Goal: Find specific page/section: Find specific page/section

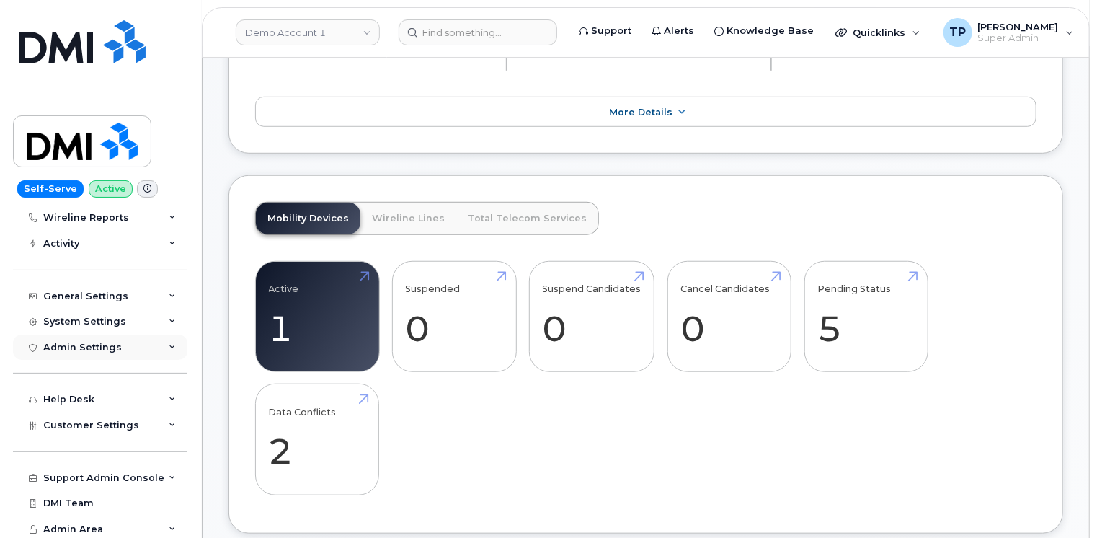
scroll to position [159, 0]
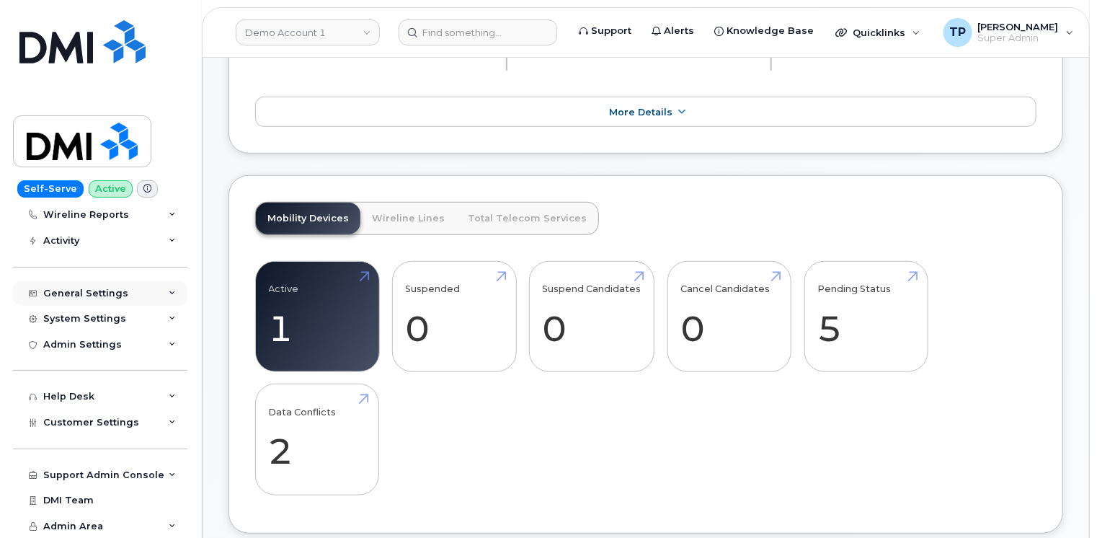
click at [164, 294] on div "General Settings" at bounding box center [100, 293] width 174 height 26
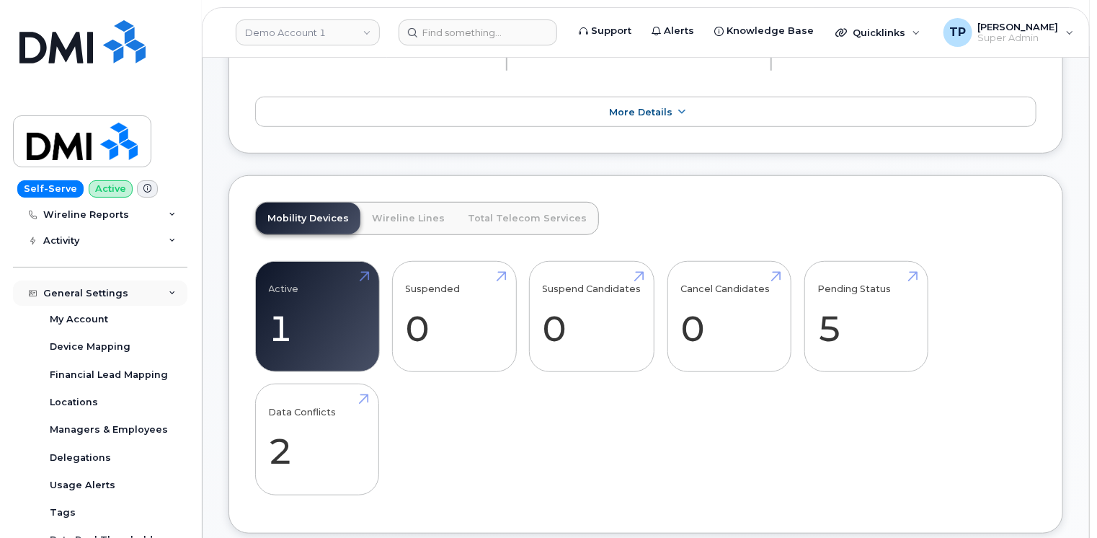
scroll to position [231, 0]
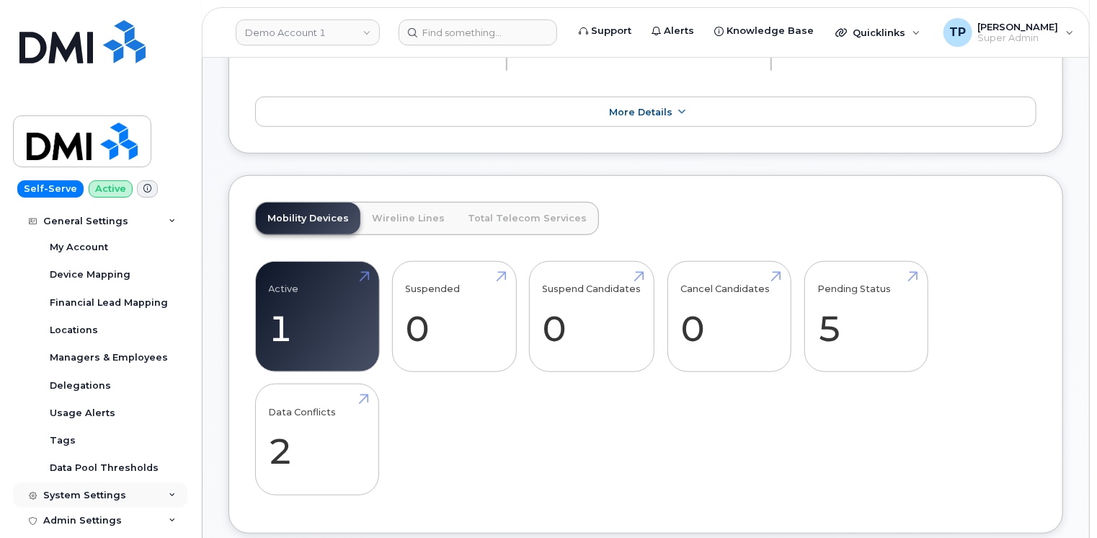
click at [169, 497] on icon at bounding box center [172, 495] width 7 height 7
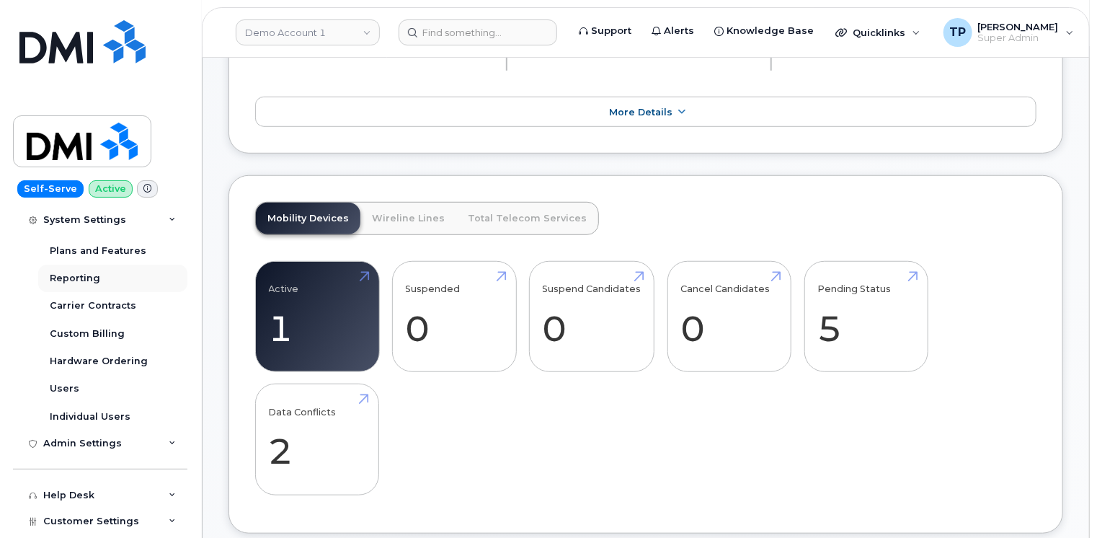
scroll to position [591, 0]
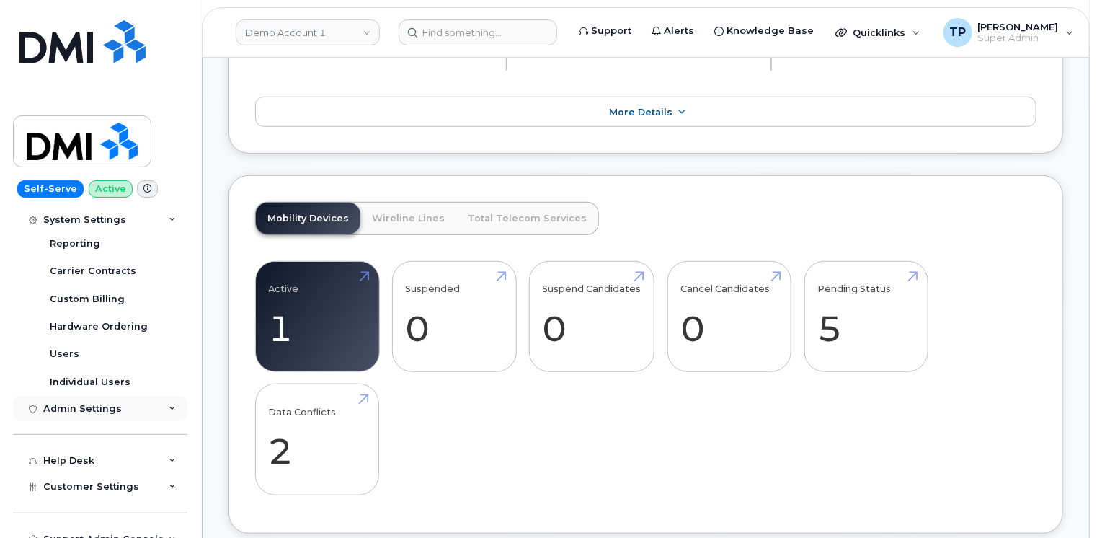
click at [161, 408] on div "Admin Settings" at bounding box center [100, 409] width 174 height 26
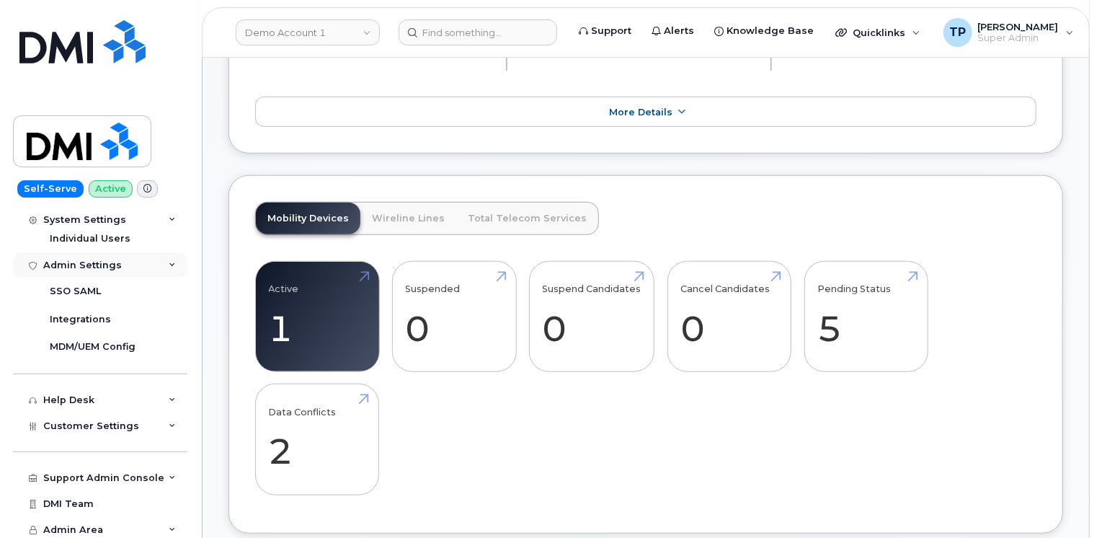
scroll to position [735, 0]
click at [161, 399] on div "Help Desk" at bounding box center [100, 399] width 174 height 26
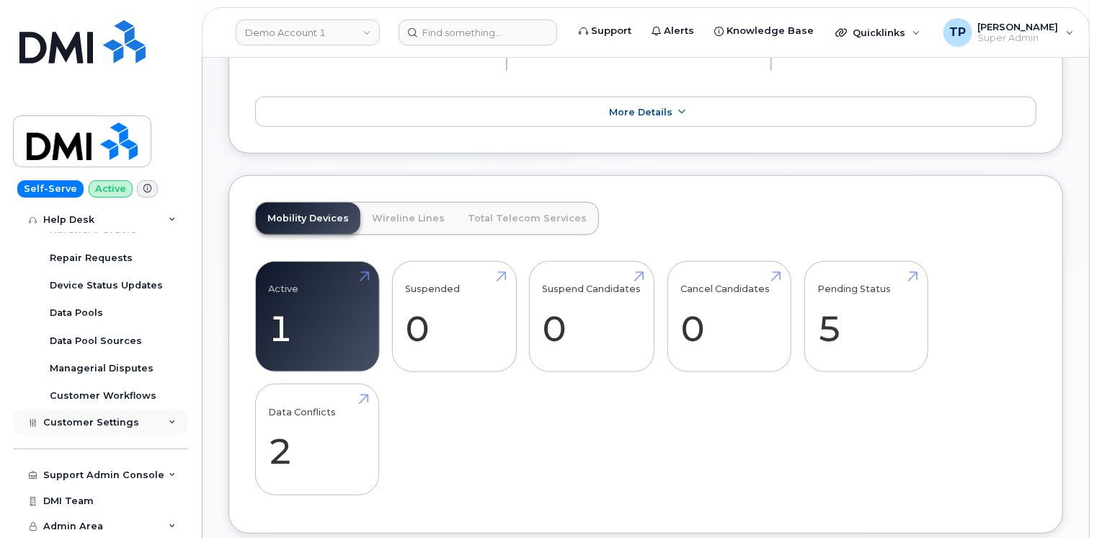
click at [169, 419] on icon at bounding box center [172, 422] width 7 height 7
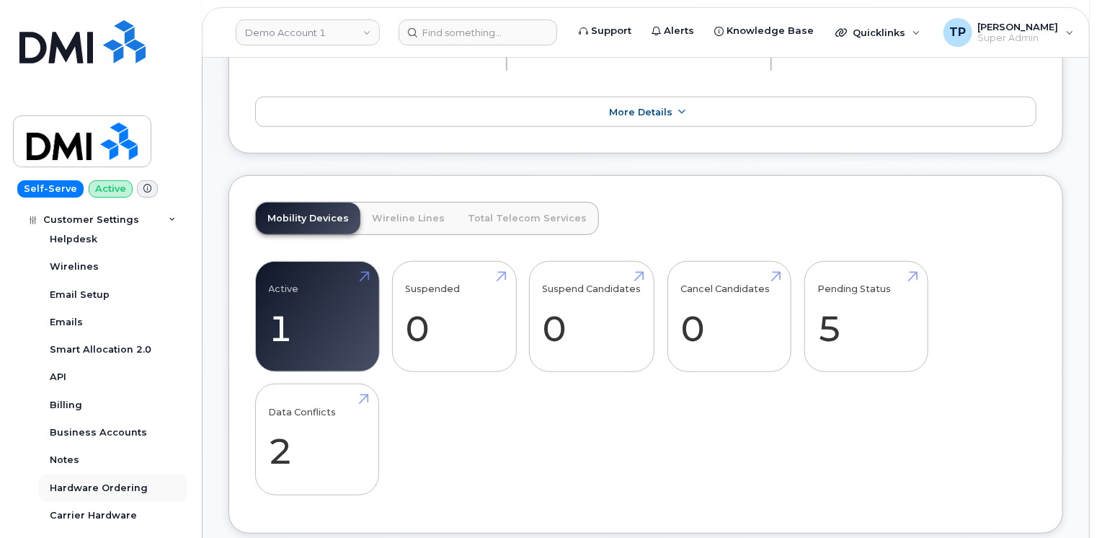
scroll to position [1346, 0]
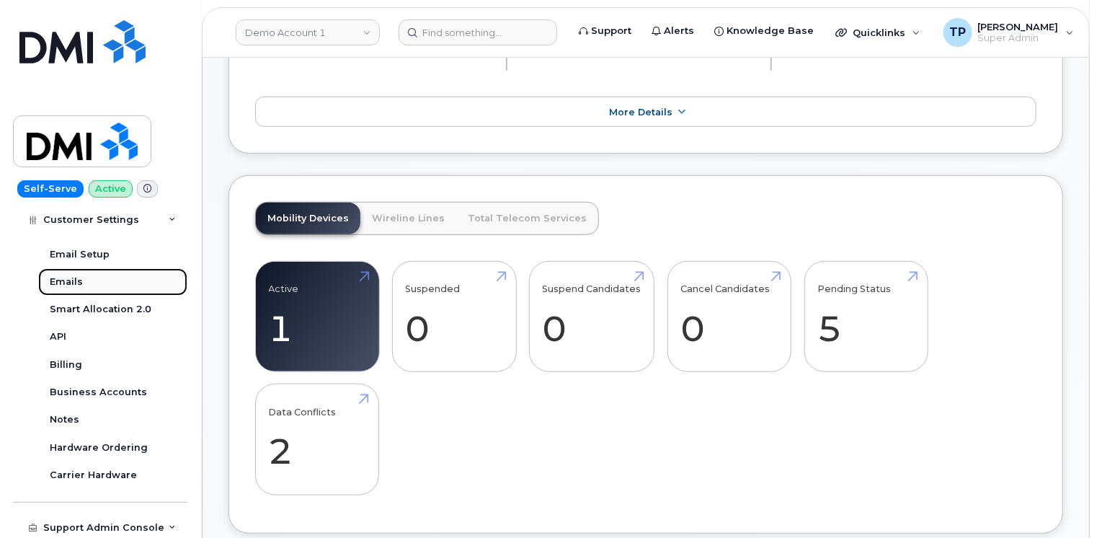
click at [66, 275] on div "Emails" at bounding box center [66, 281] width 33 height 13
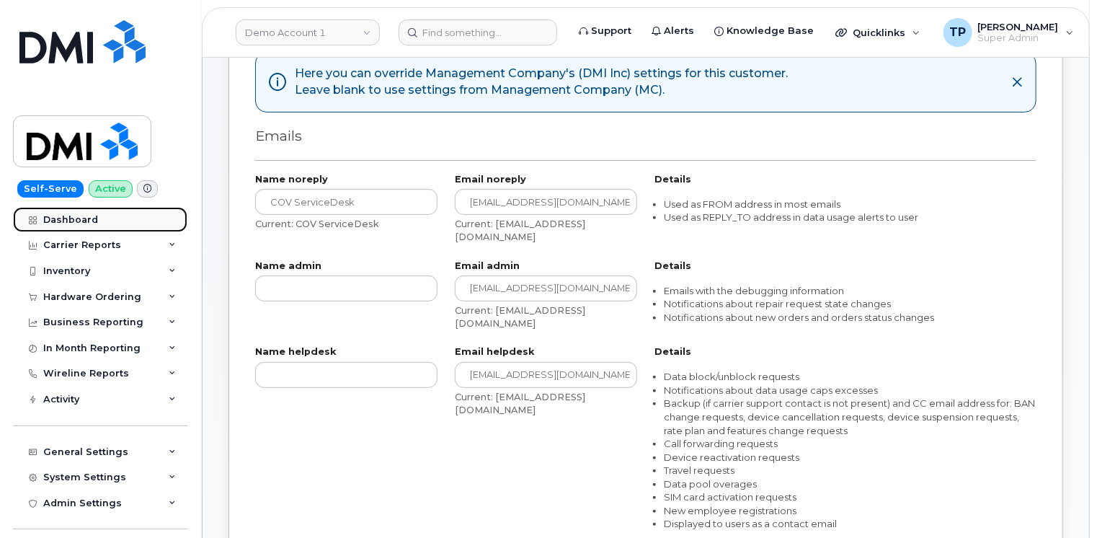
click at [128, 221] on link "Dashboard" at bounding box center [100, 220] width 174 height 26
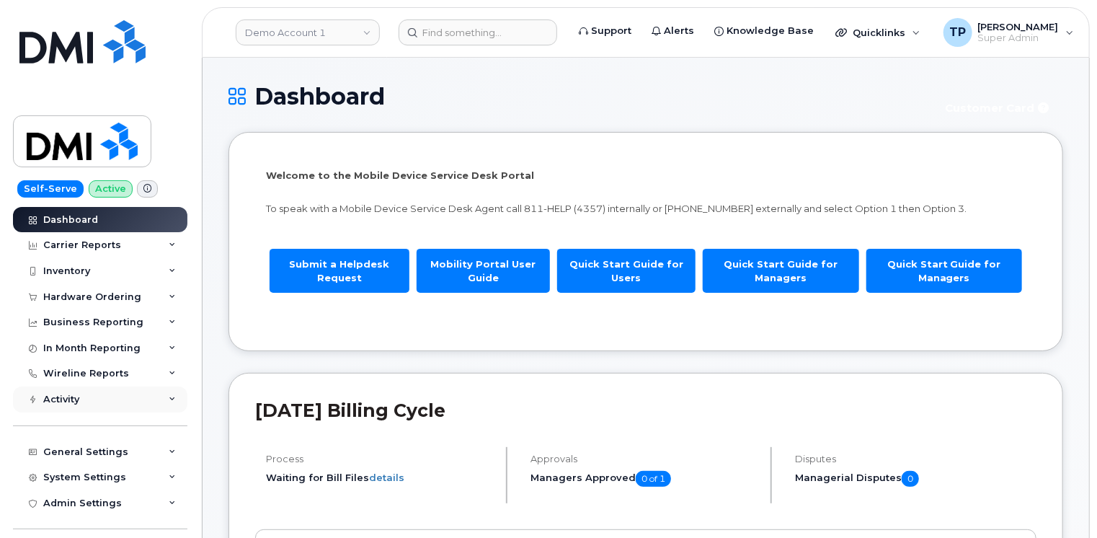
click at [159, 401] on div "Activity" at bounding box center [100, 399] width 174 height 26
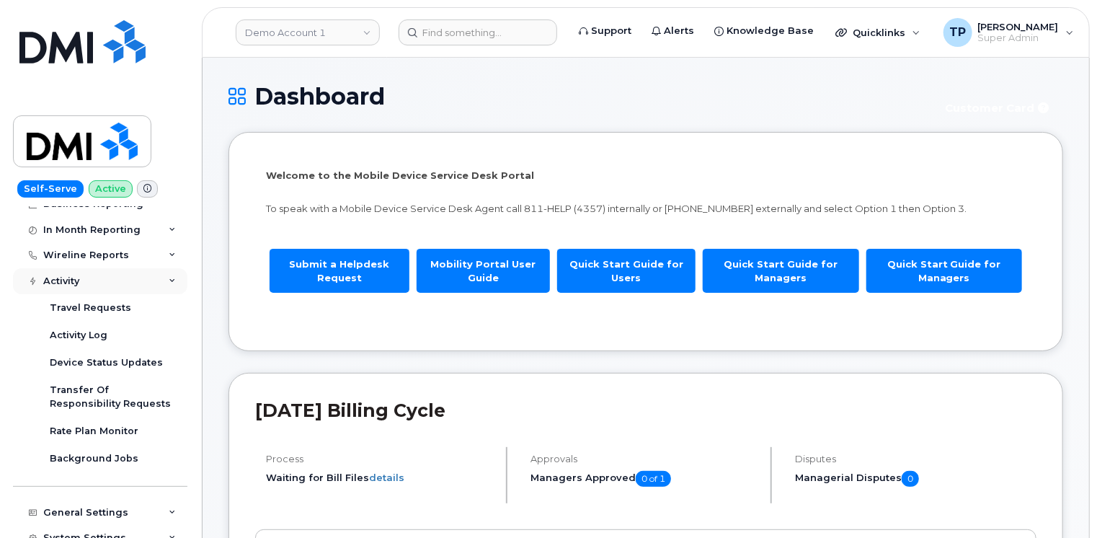
scroll to position [144, 0]
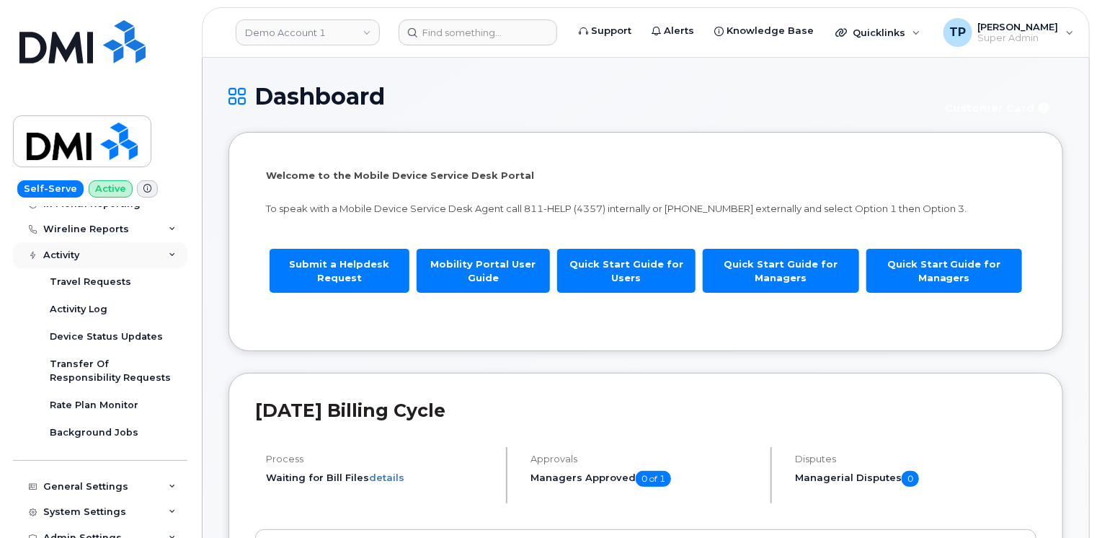
click at [174, 254] on div "Activity" at bounding box center [100, 255] width 174 height 26
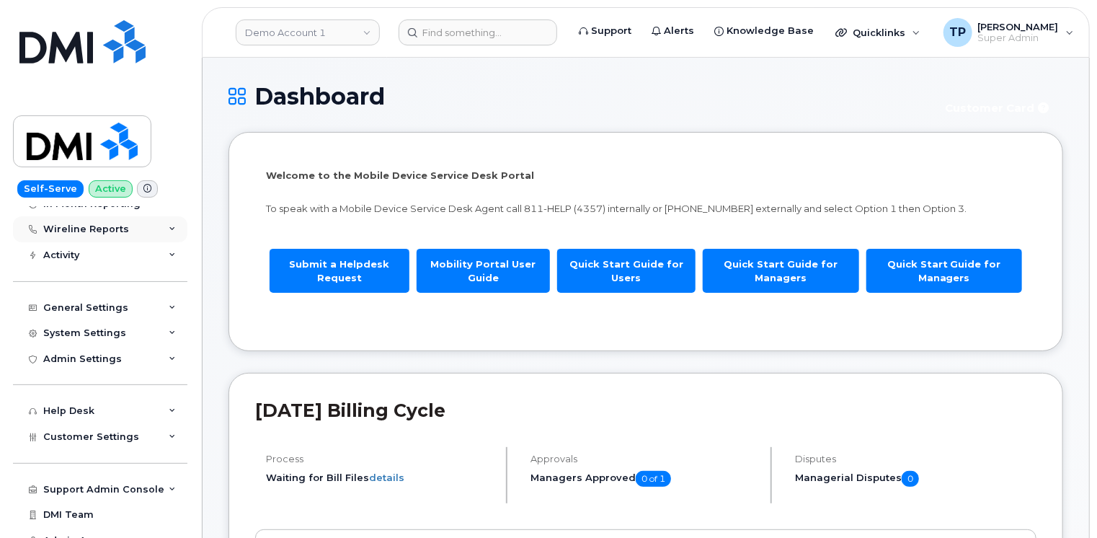
click at [172, 223] on div "Wireline Reports" at bounding box center [100, 229] width 174 height 26
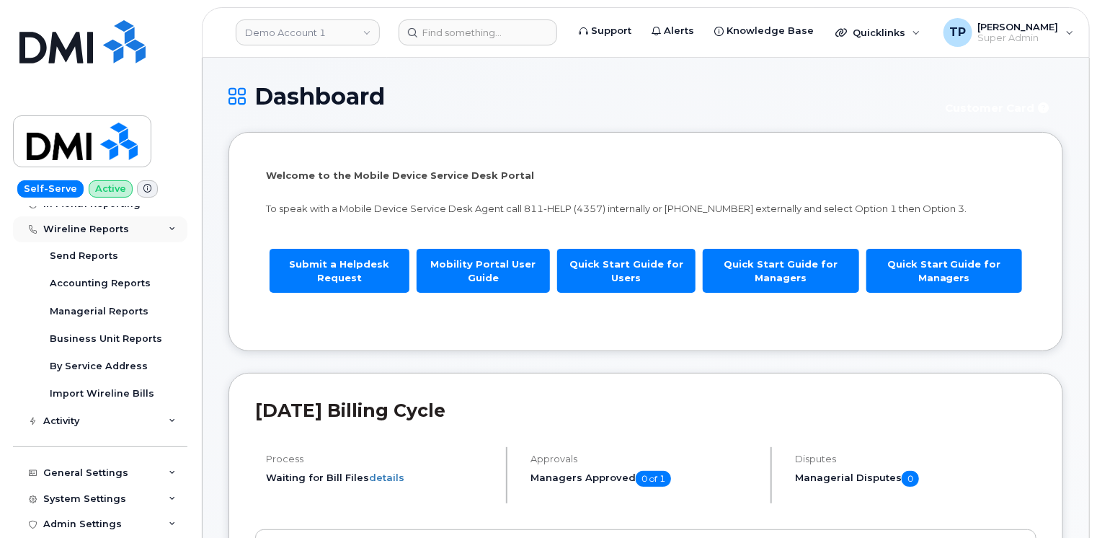
click at [172, 233] on div "Wireline Reports" at bounding box center [100, 229] width 174 height 26
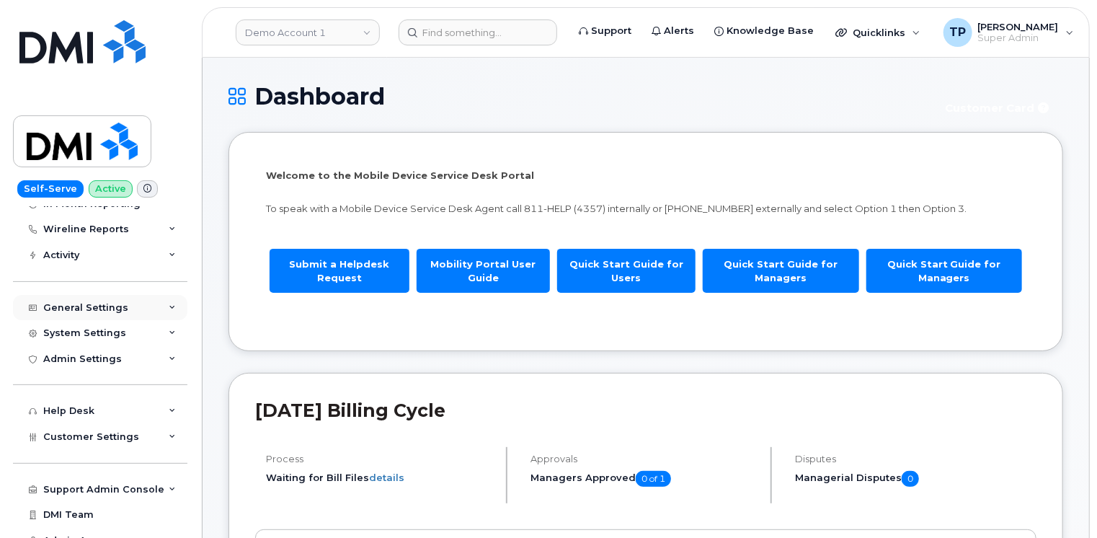
click at [162, 303] on div "General Settings" at bounding box center [100, 308] width 174 height 26
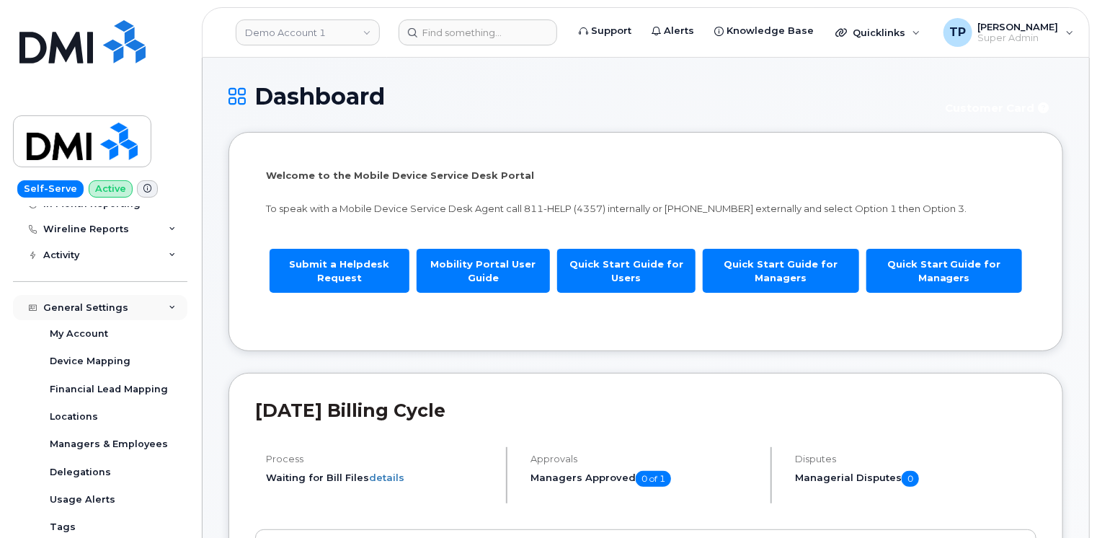
click at [162, 303] on div "General Settings" at bounding box center [100, 308] width 174 height 26
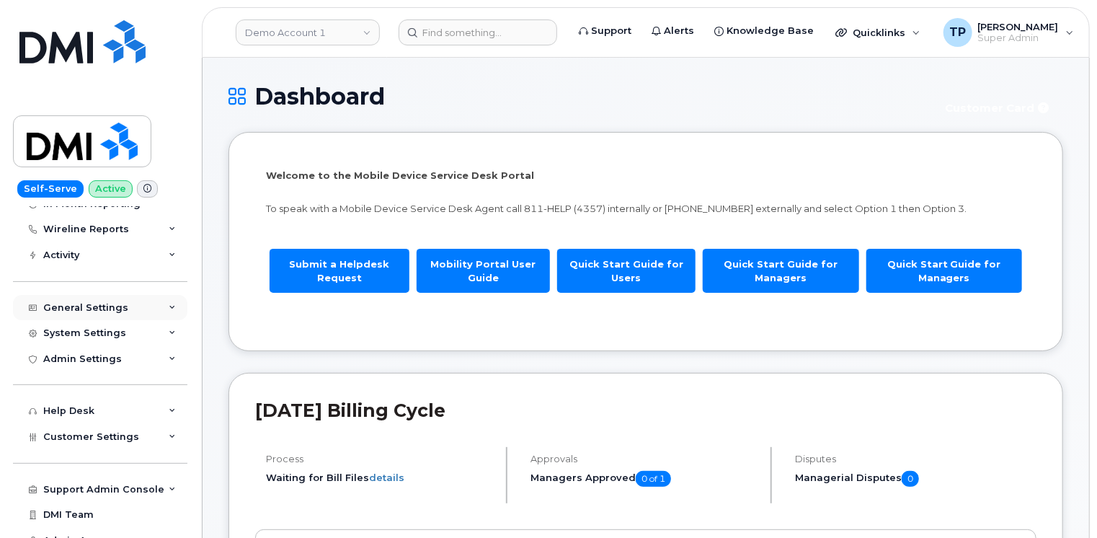
scroll to position [0, 0]
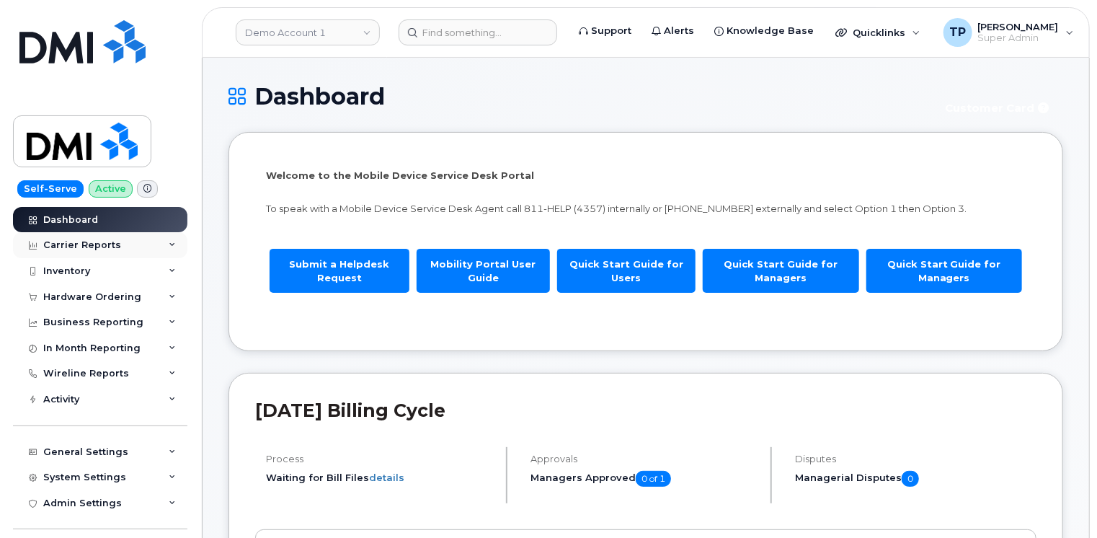
click at [161, 244] on div "Carrier Reports" at bounding box center [100, 245] width 174 height 26
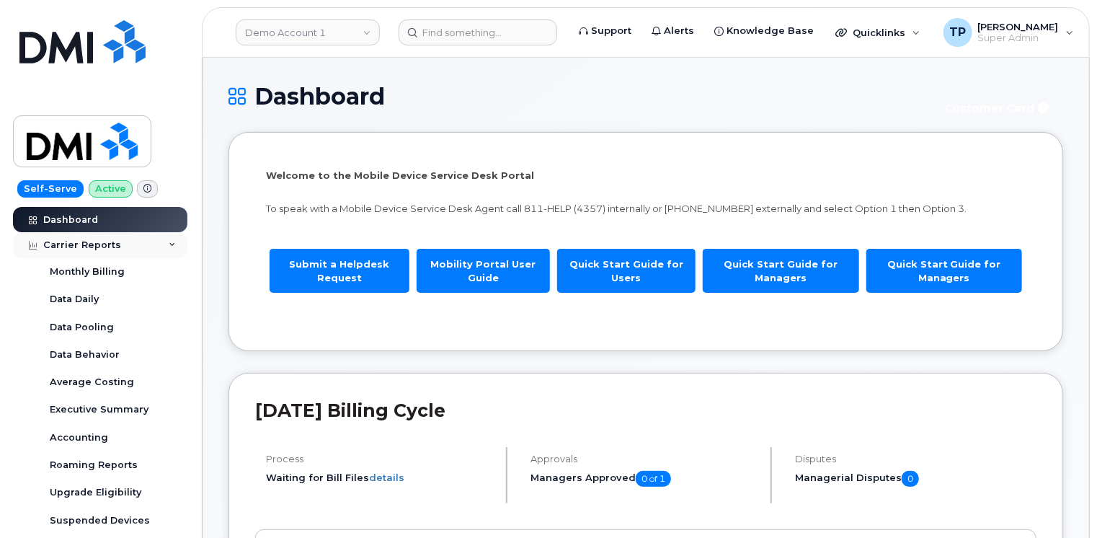
click at [161, 246] on div "Carrier Reports" at bounding box center [100, 245] width 174 height 26
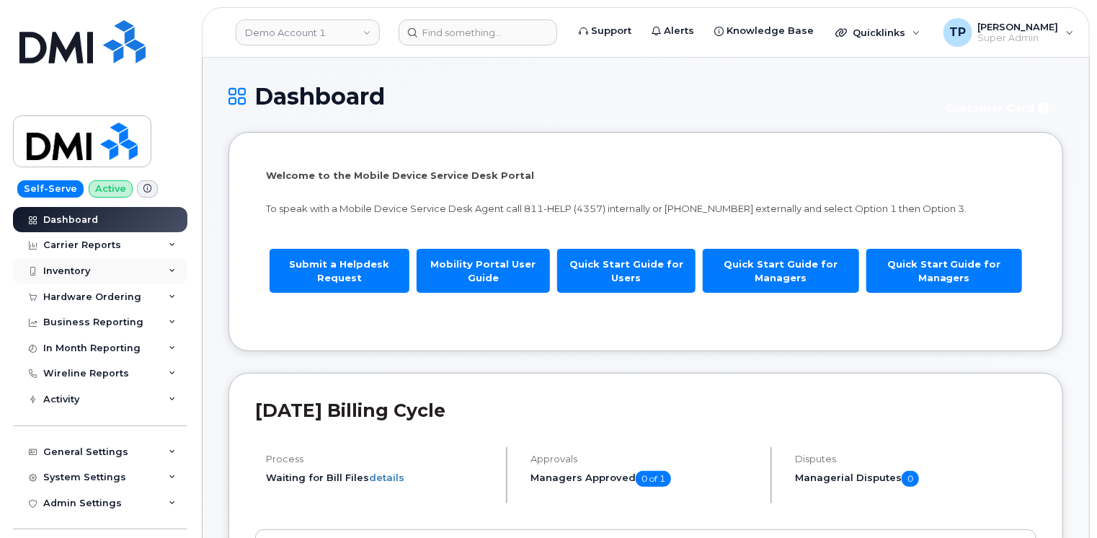
click at [169, 271] on icon at bounding box center [172, 270] width 7 height 7
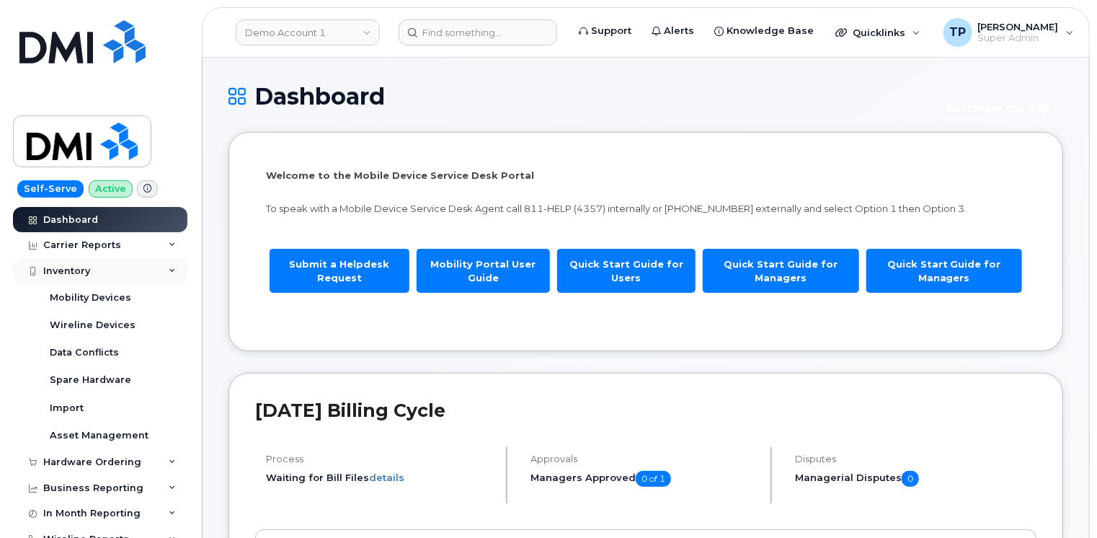
click at [169, 271] on icon at bounding box center [172, 270] width 7 height 7
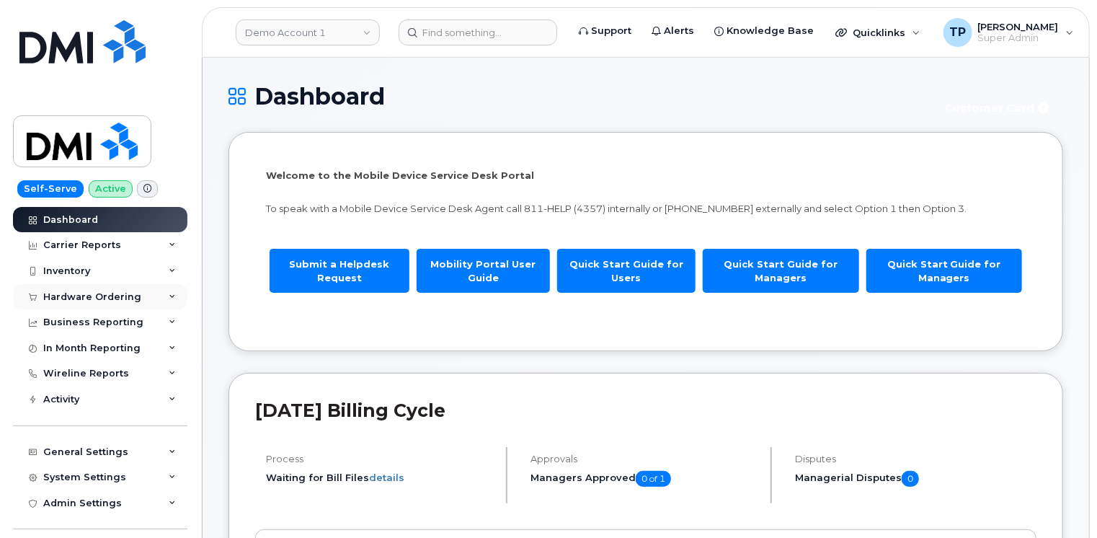
click at [169, 293] on icon at bounding box center [172, 296] width 7 height 7
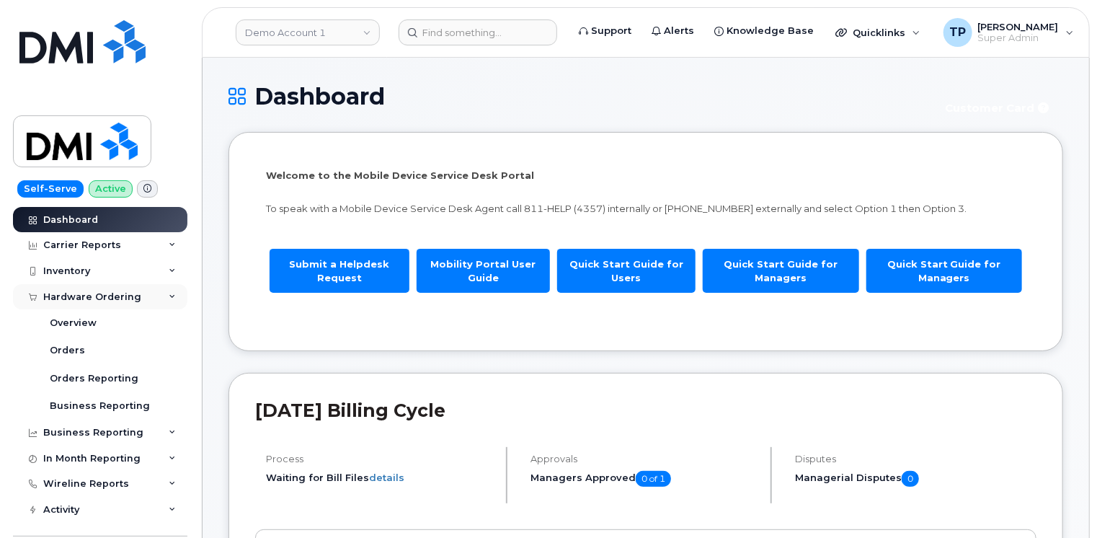
click at [169, 293] on icon at bounding box center [172, 296] width 7 height 7
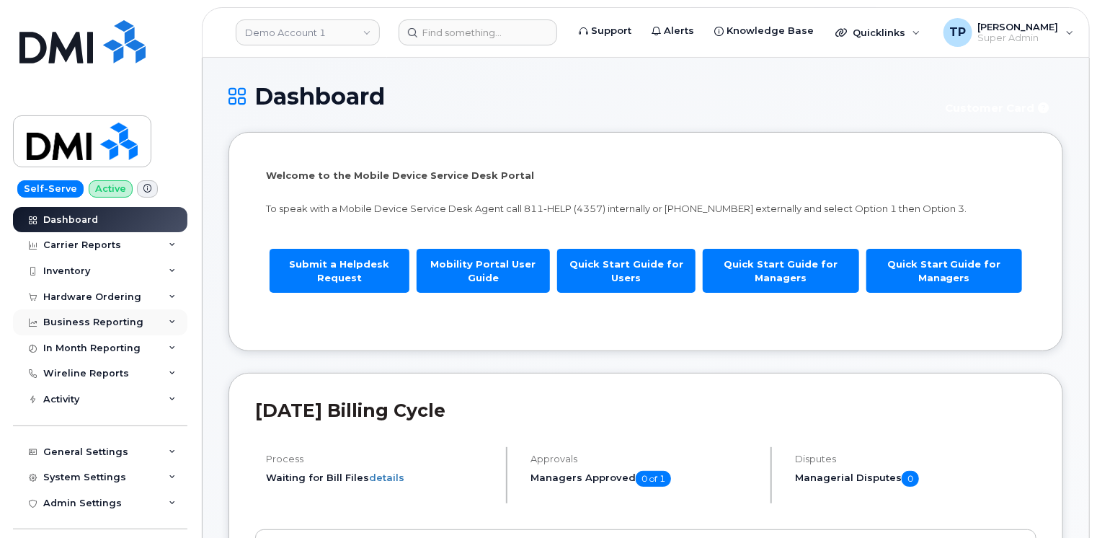
click at [169, 326] on div "Business Reporting" at bounding box center [100, 322] width 174 height 26
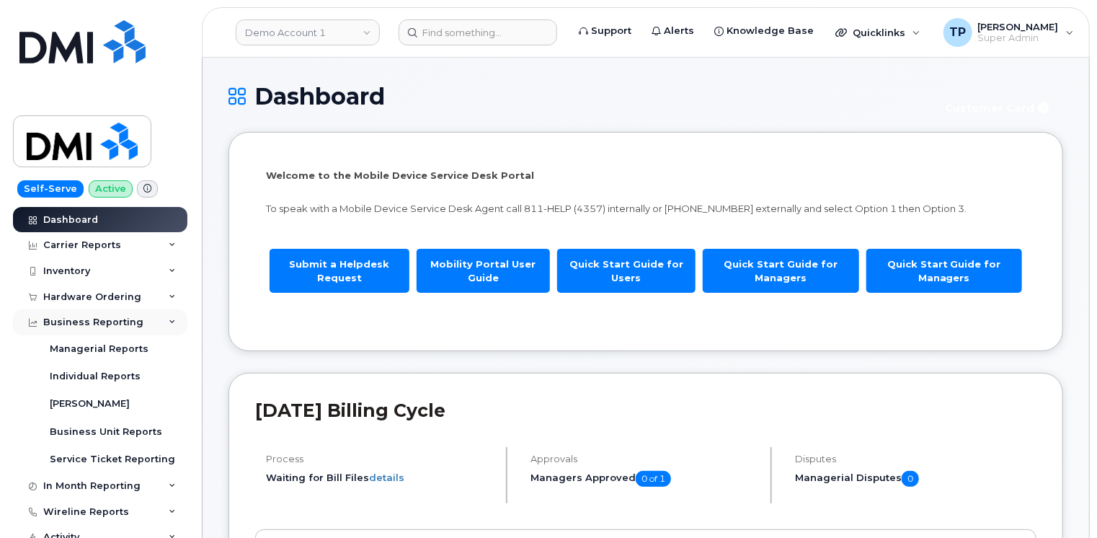
click at [169, 326] on div "Business Reporting" at bounding box center [100, 322] width 174 height 26
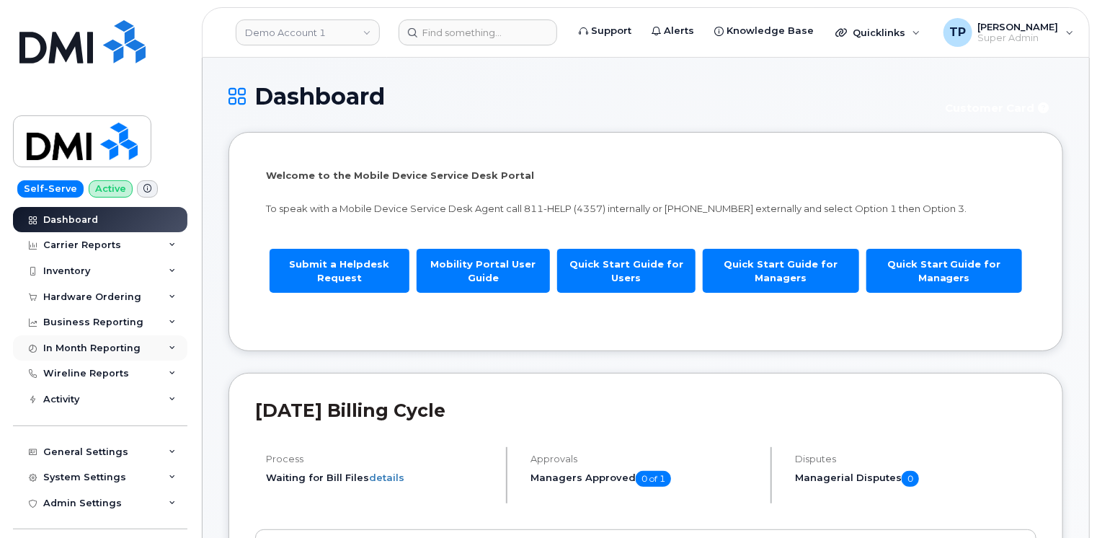
click at [169, 347] on icon at bounding box center [172, 348] width 7 height 7
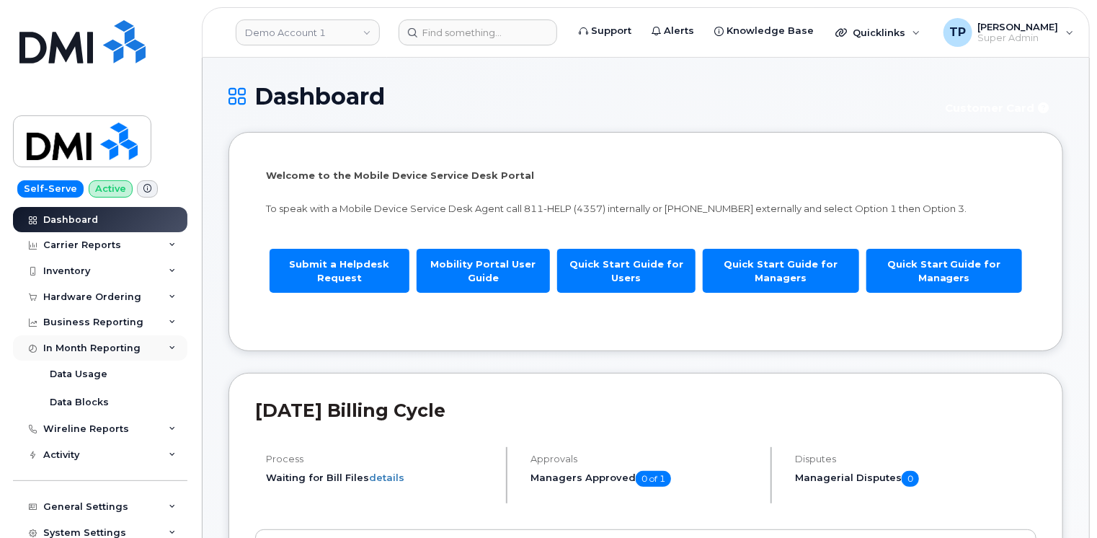
click at [169, 347] on icon at bounding box center [172, 348] width 7 height 7
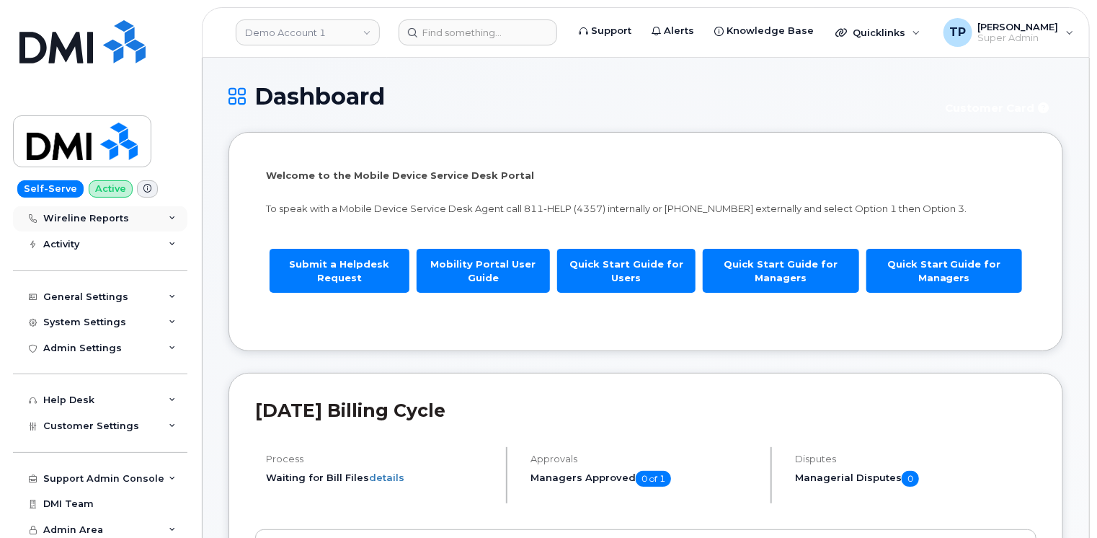
scroll to position [159, 0]
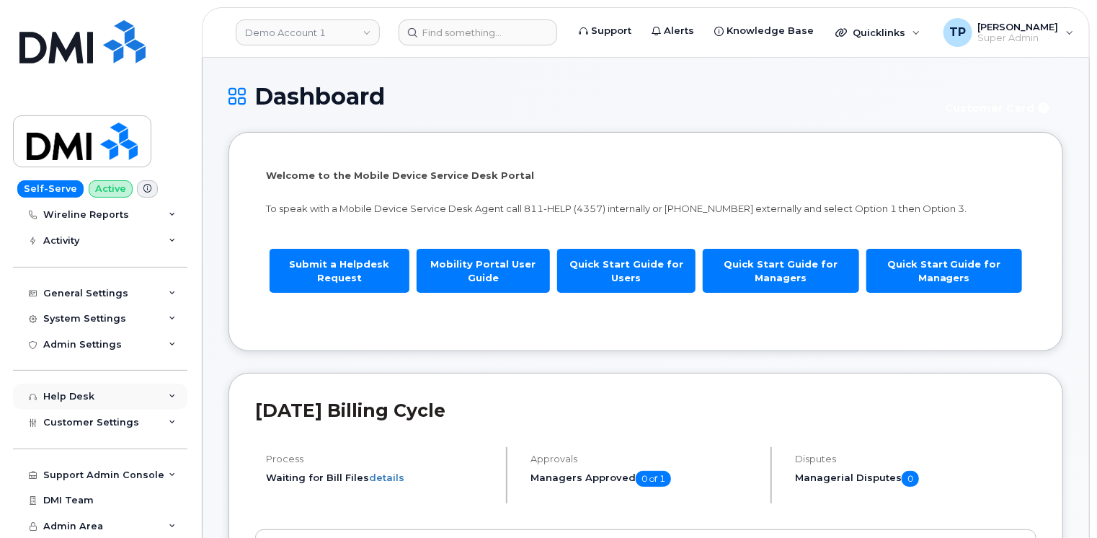
click at [170, 398] on icon at bounding box center [172, 396] width 7 height 7
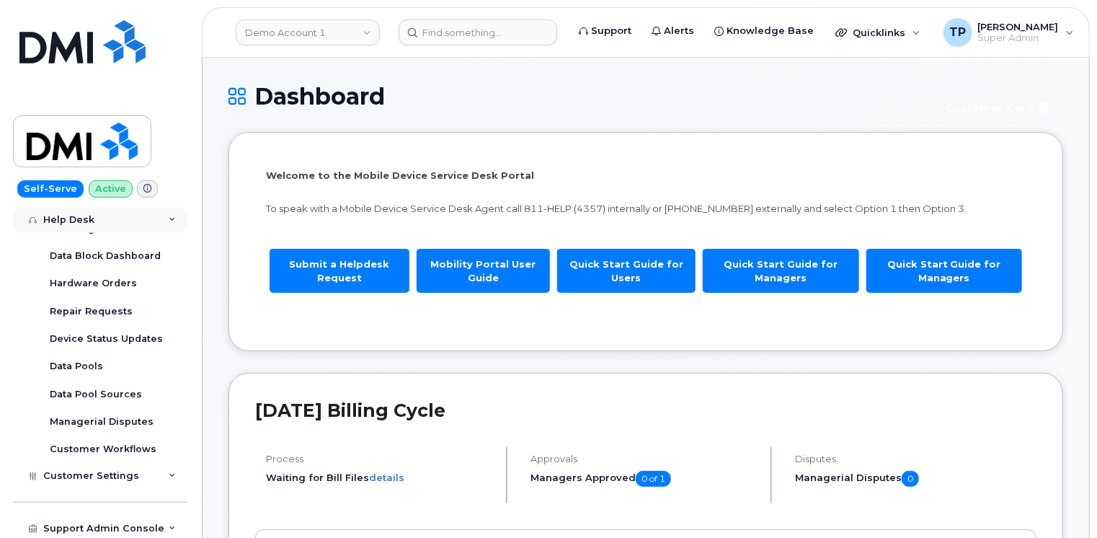
scroll to position [375, 0]
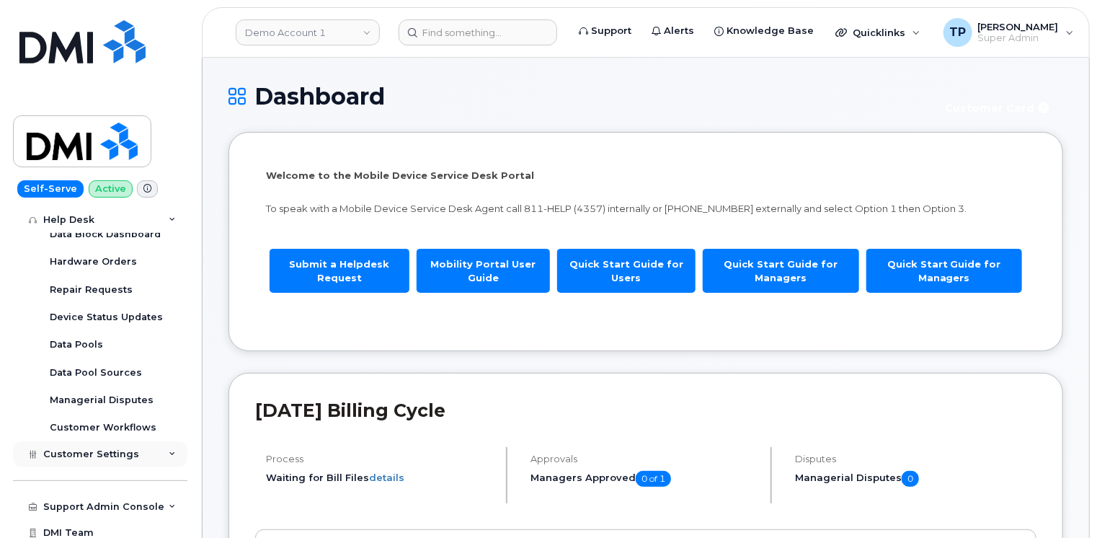
click at [172, 460] on div "Customer Settings" at bounding box center [100, 454] width 174 height 26
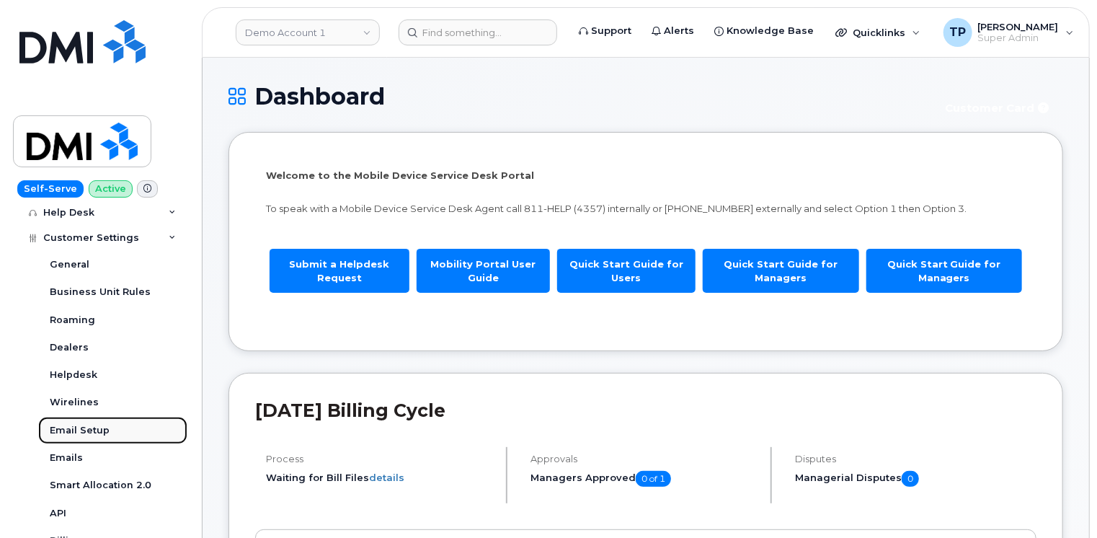
click at [94, 428] on div "Email Setup" at bounding box center [80, 430] width 60 height 13
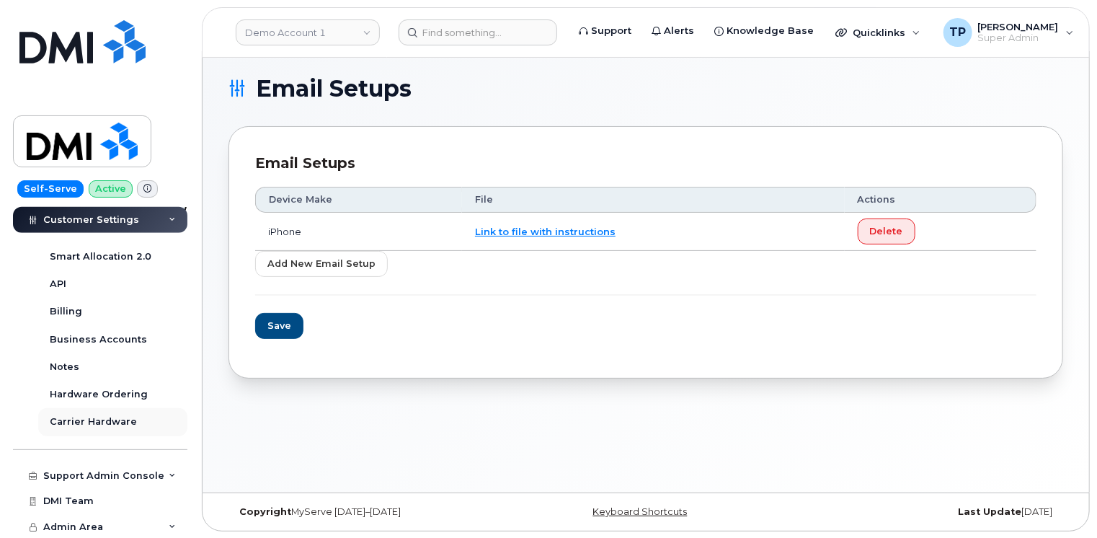
scroll to position [499, 0]
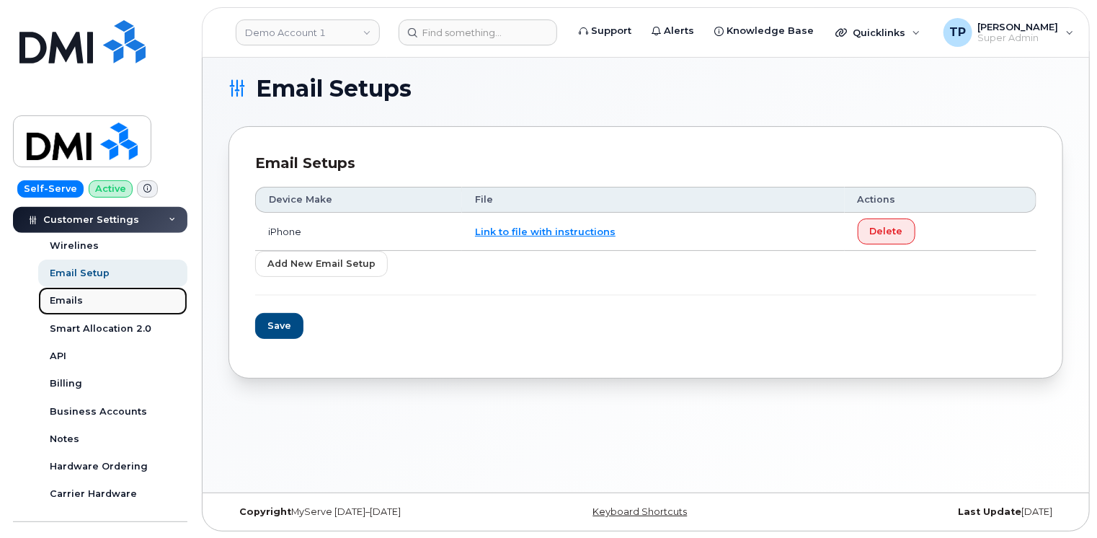
click at [78, 311] on link "Emails" at bounding box center [112, 300] width 149 height 27
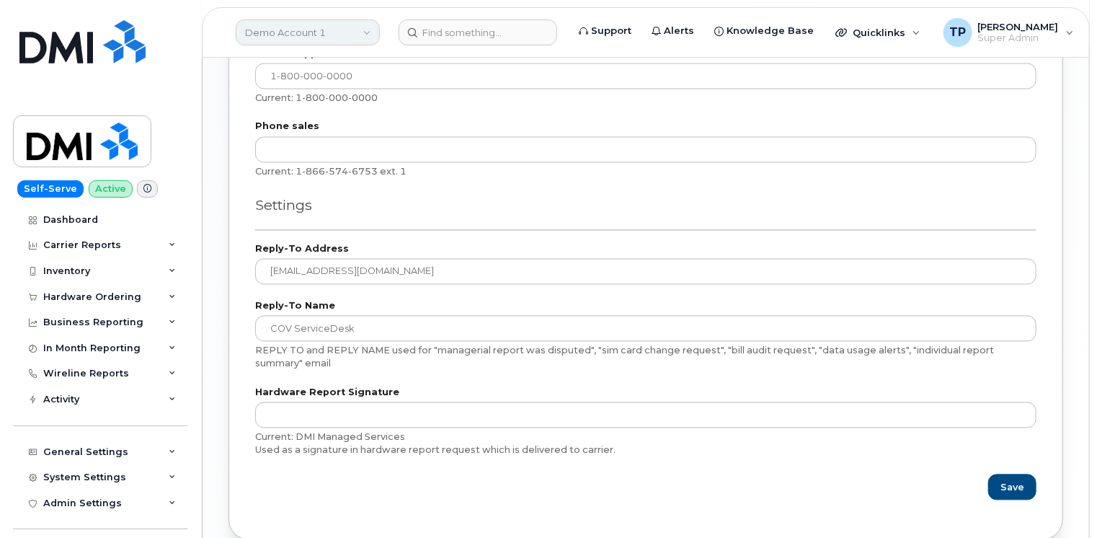
click at [368, 33] on link "Demo Account 1" at bounding box center [308, 32] width 144 height 26
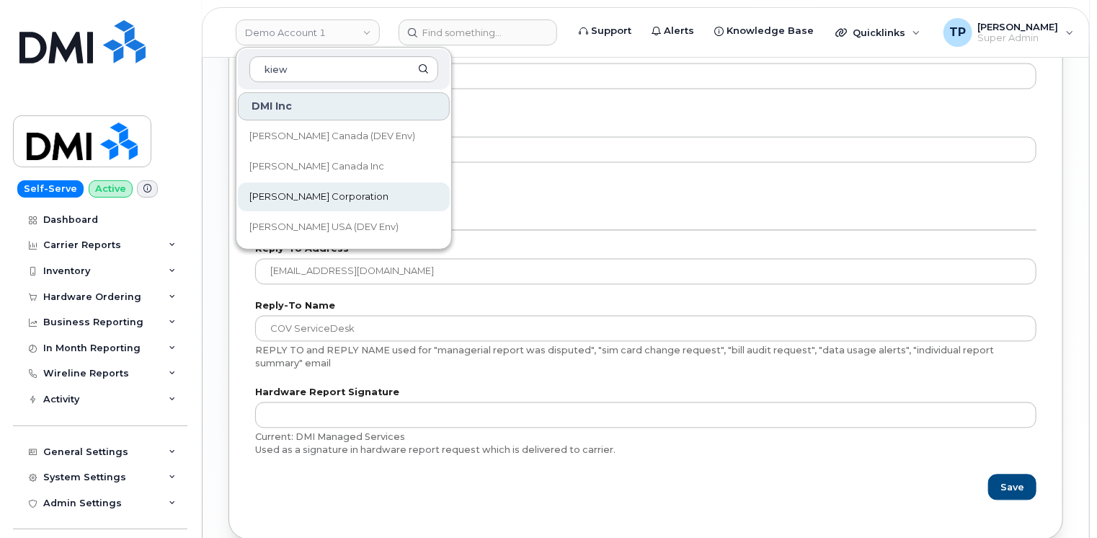
type input "kiew"
click at [308, 190] on span "[PERSON_NAME] Corporation" at bounding box center [318, 197] width 139 height 14
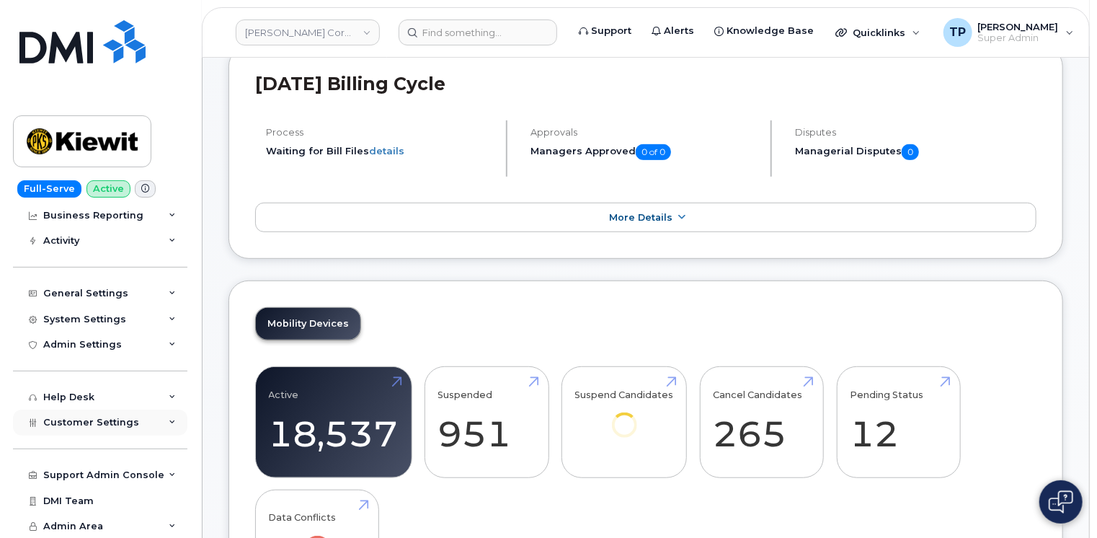
scroll to position [288, 0]
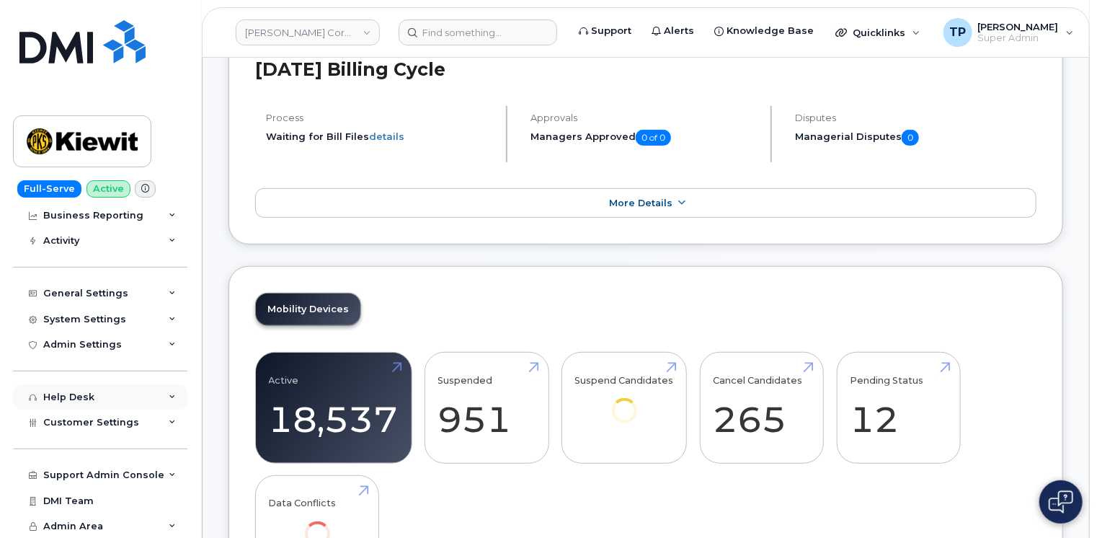
click at [161, 396] on div "Help Desk" at bounding box center [100, 397] width 174 height 26
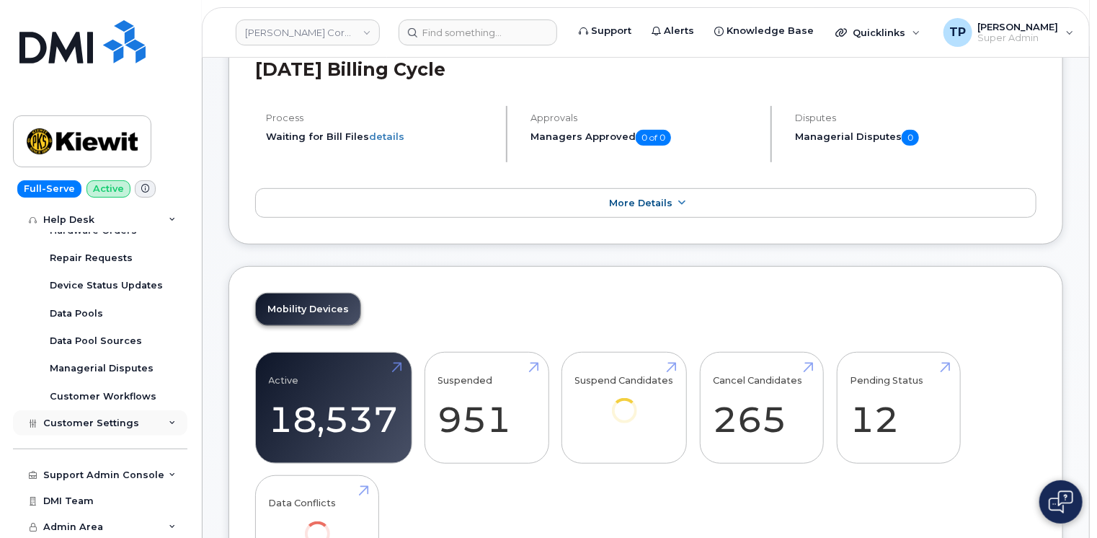
click at [169, 422] on icon at bounding box center [172, 422] width 7 height 7
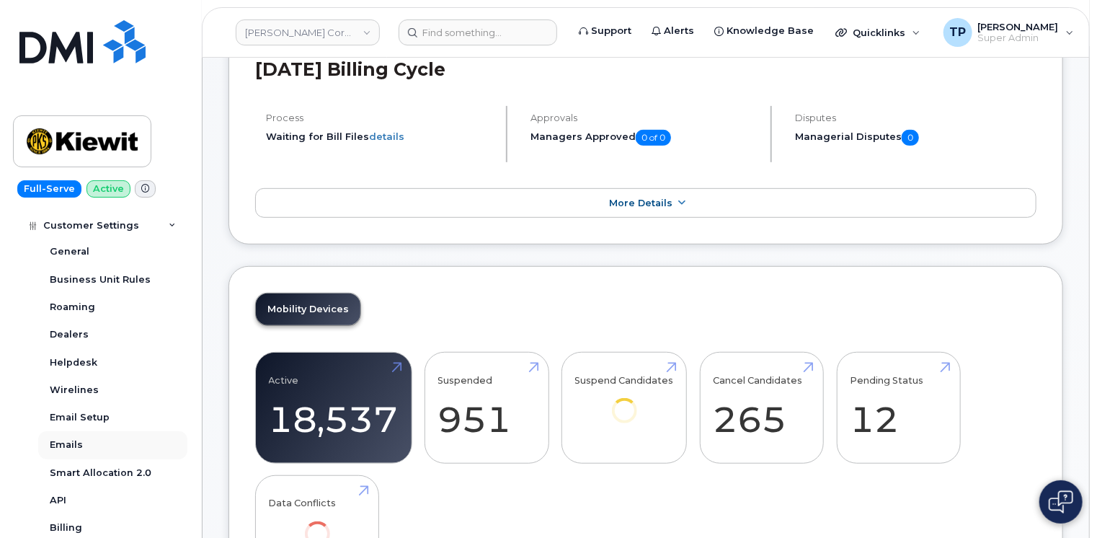
scroll to position [597, 0]
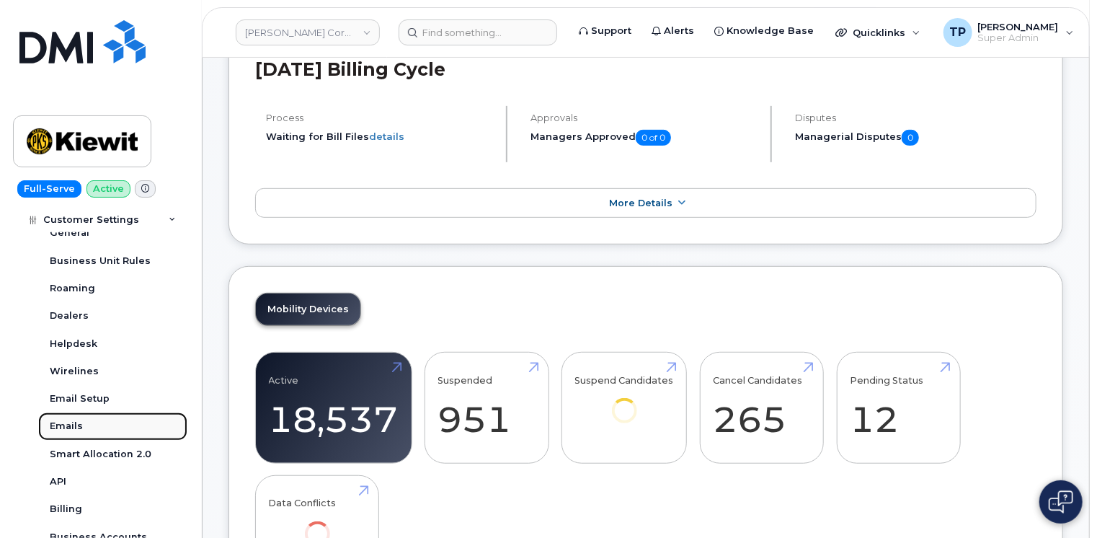
click at [76, 430] on div "Emails" at bounding box center [66, 425] width 33 height 13
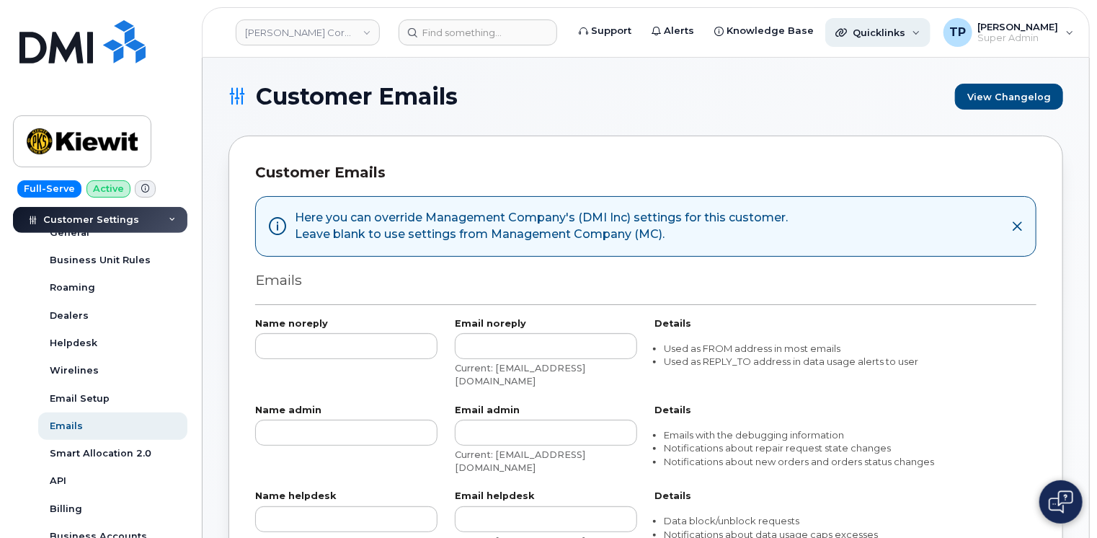
click at [902, 27] on span "Quicklinks" at bounding box center [879, 33] width 53 height 12
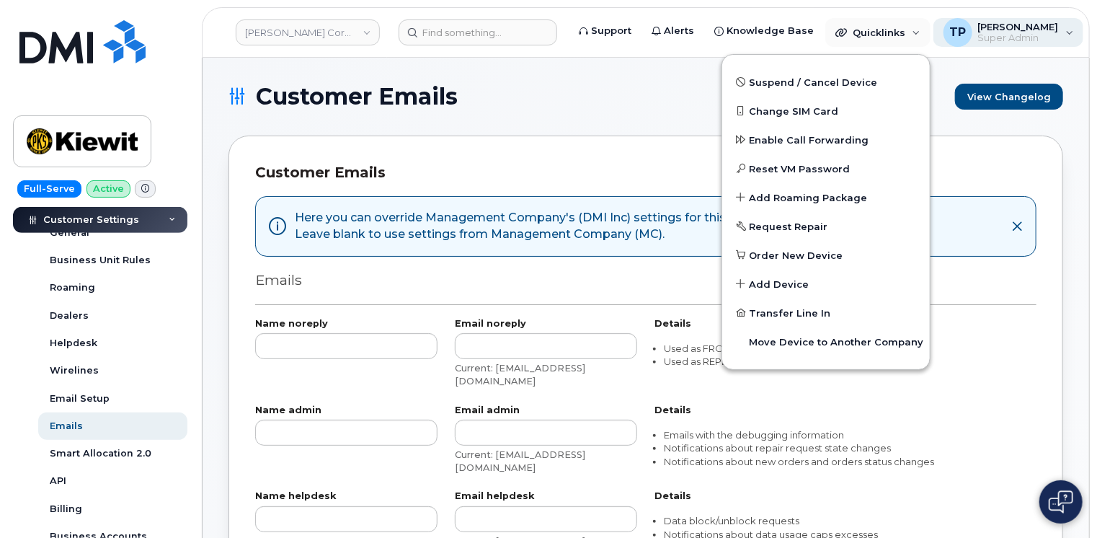
click at [1038, 35] on div "TP [PERSON_NAME] Super Admin" at bounding box center [1008, 32] width 151 height 29
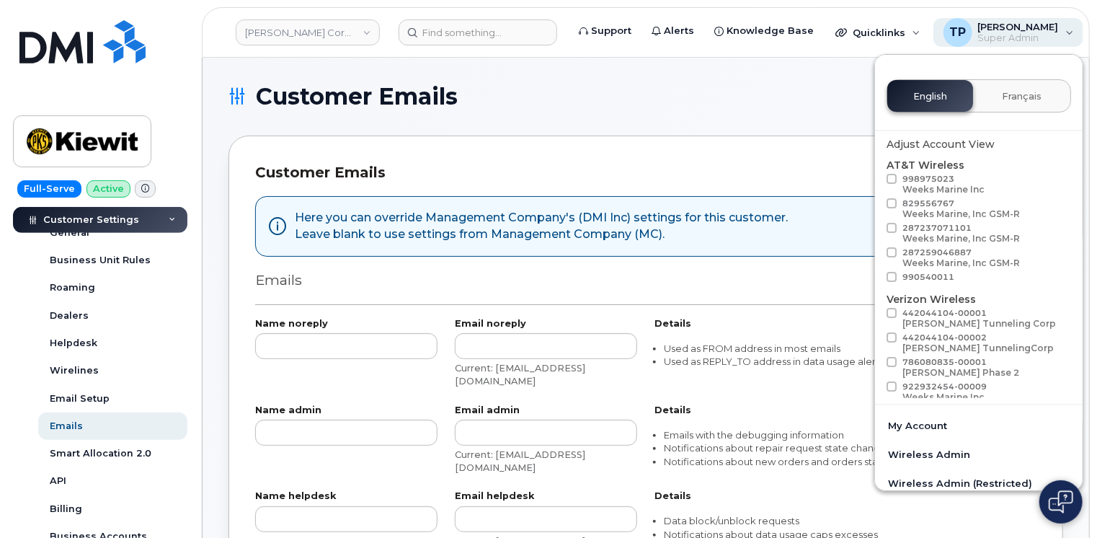
click at [1041, 35] on div "TP [PERSON_NAME] Super Admin" at bounding box center [1008, 32] width 151 height 29
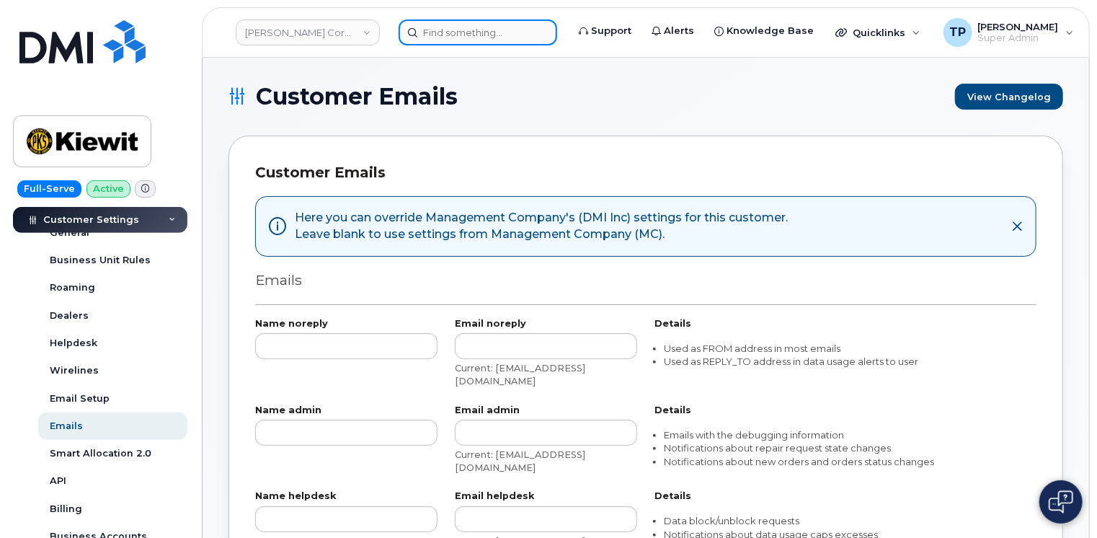
click at [466, 38] on input at bounding box center [478, 32] width 159 height 26
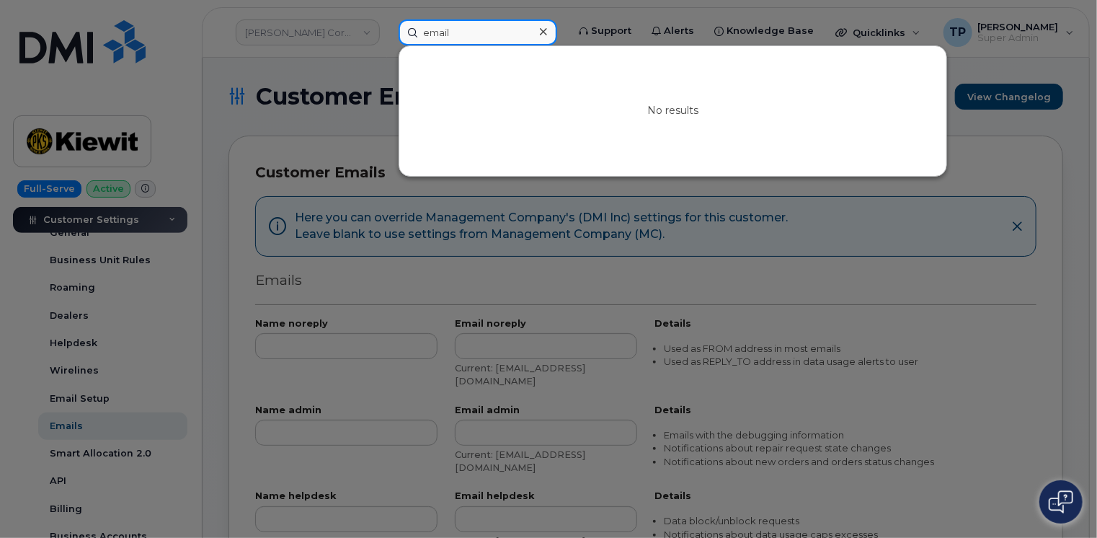
type input "email"
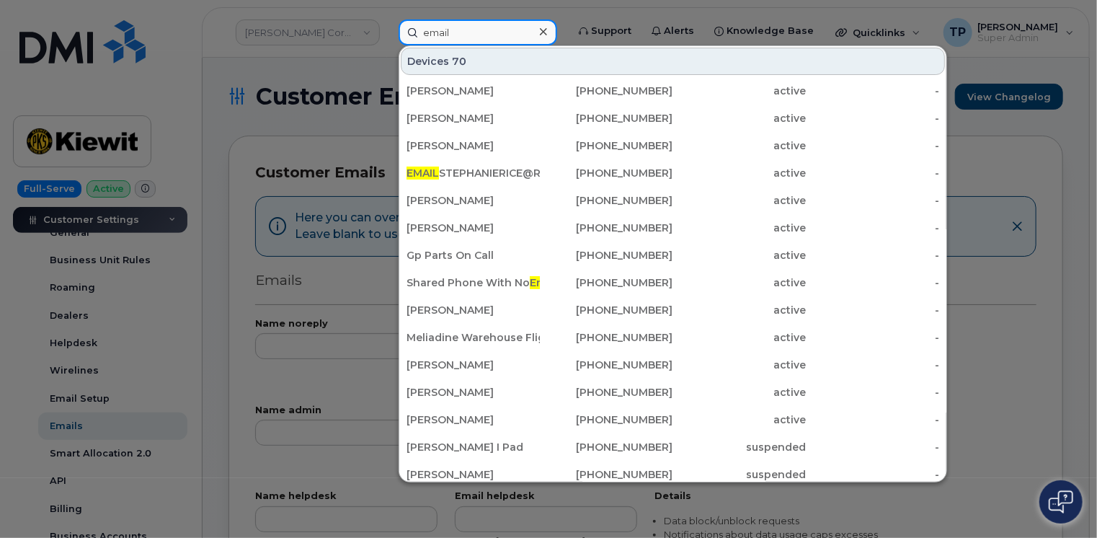
drag, startPoint x: 466, startPoint y: 38, endPoint x: 288, endPoint y: 39, distance: 178.0
click at [387, 40] on div "email Devices 70 [PERSON_NAME] [PHONE_NUMBER] active - [PERSON_NAME] [PHONE_NUM…" at bounding box center [478, 32] width 182 height 26
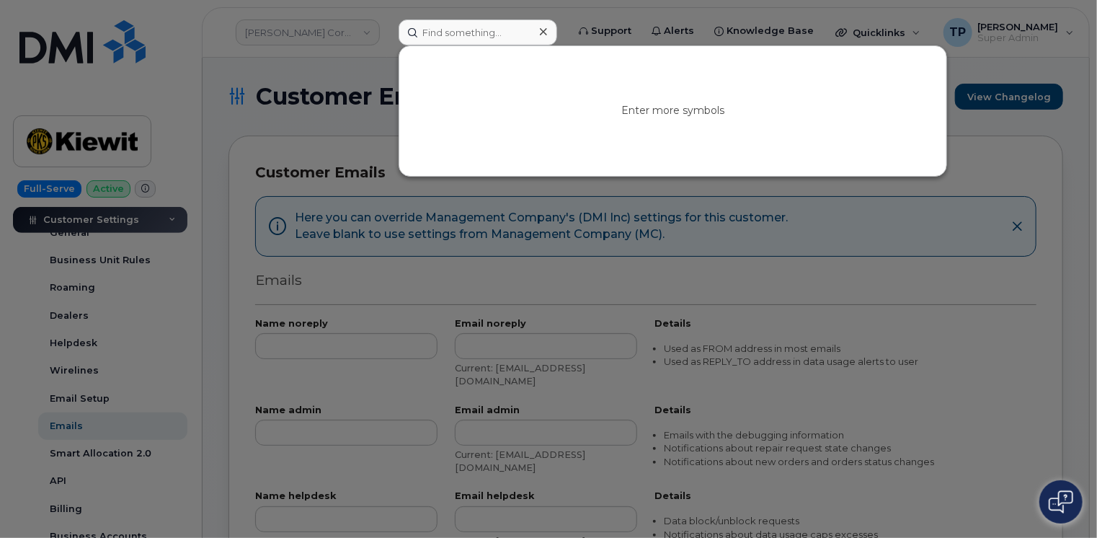
click at [182, 151] on div at bounding box center [548, 269] width 1097 height 538
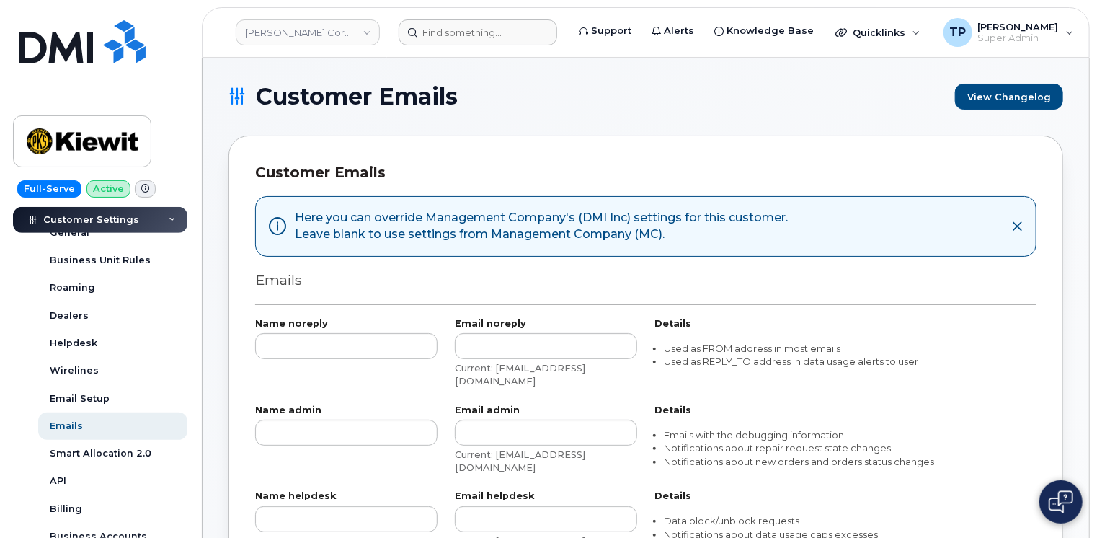
click at [173, 222] on div "Customer Settings" at bounding box center [100, 220] width 174 height 26
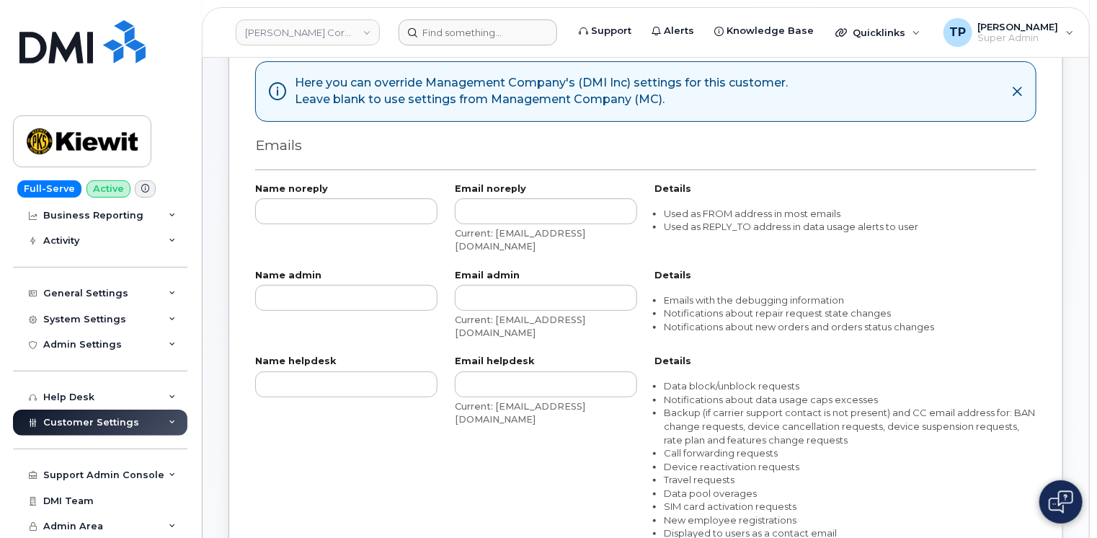
scroll to position [144, 0]
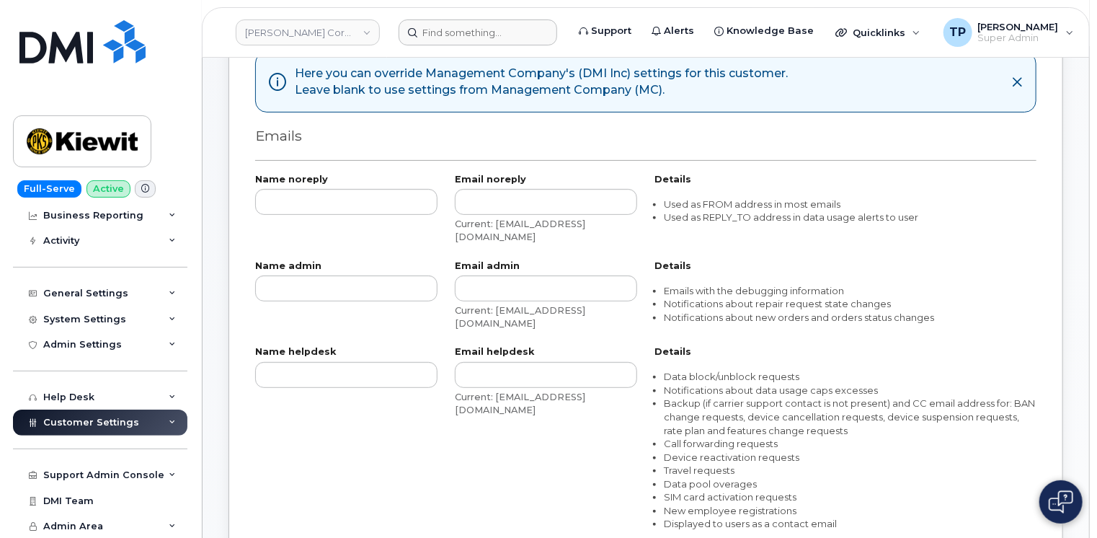
click at [172, 427] on div "Customer Settings" at bounding box center [100, 422] width 174 height 26
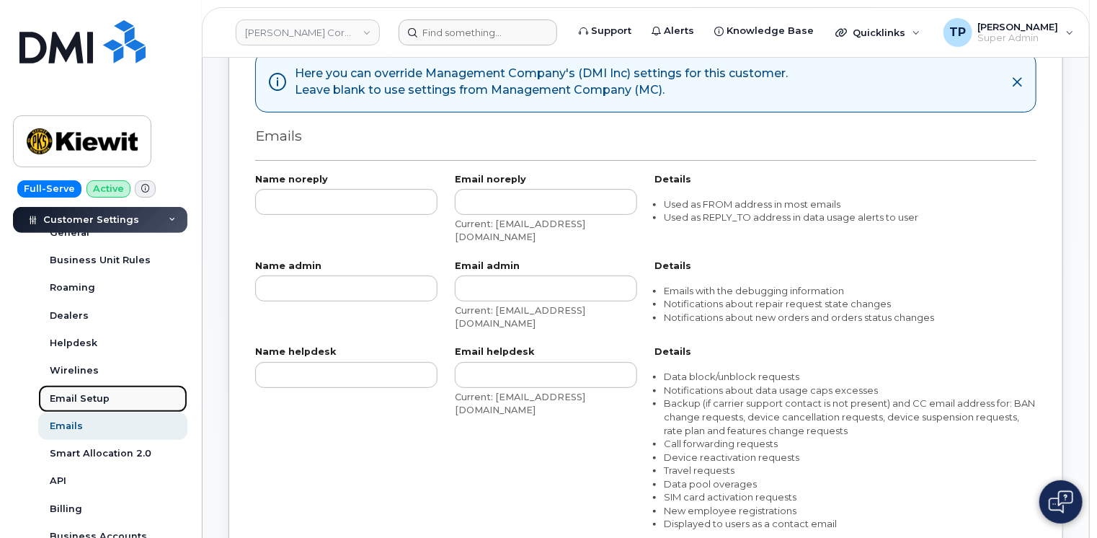
click at [130, 397] on link "Email Setup" at bounding box center [112, 398] width 149 height 27
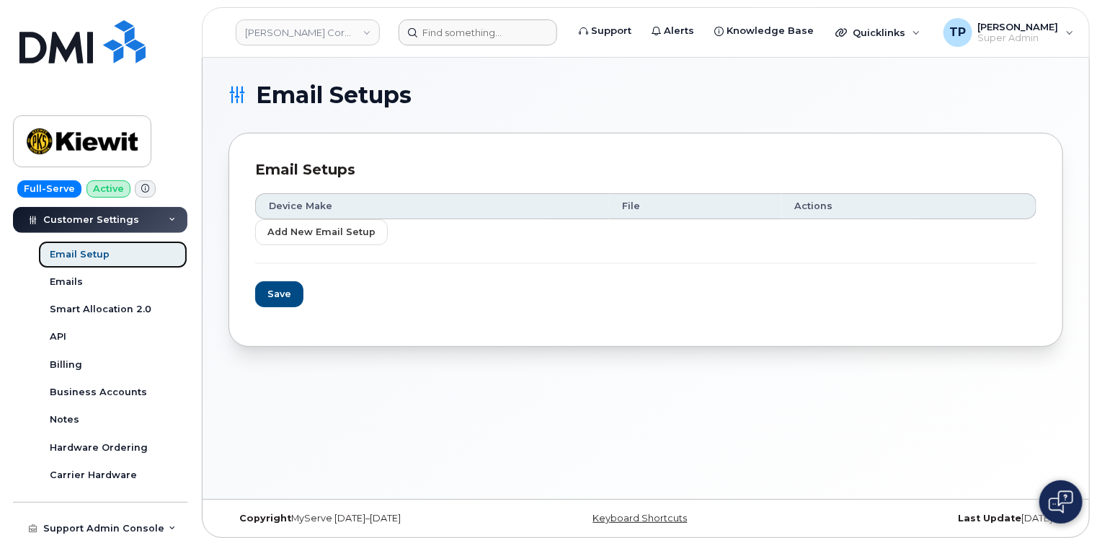
scroll to position [546, 0]
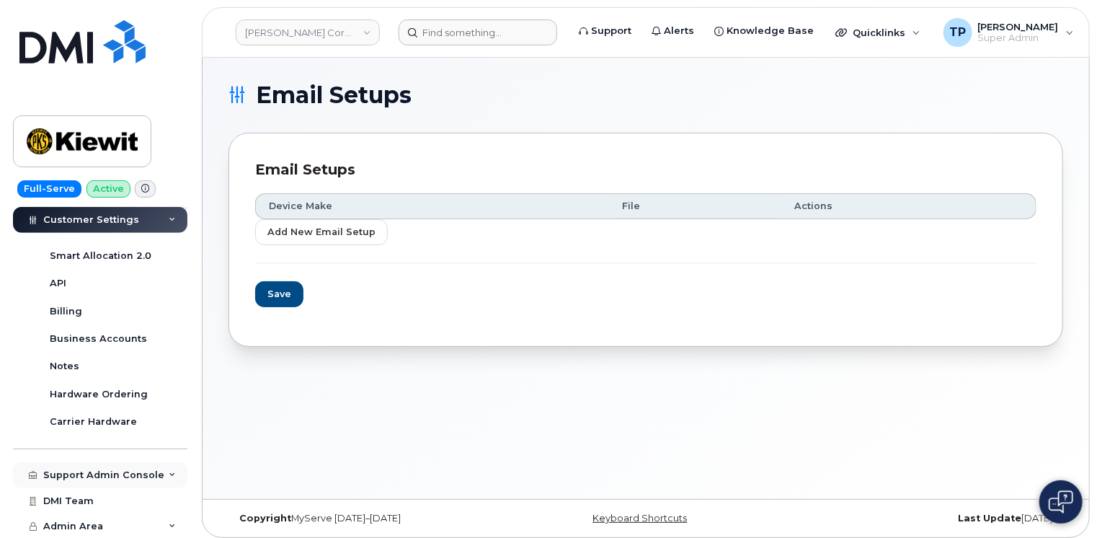
click at [171, 477] on icon at bounding box center [172, 474] width 7 height 7
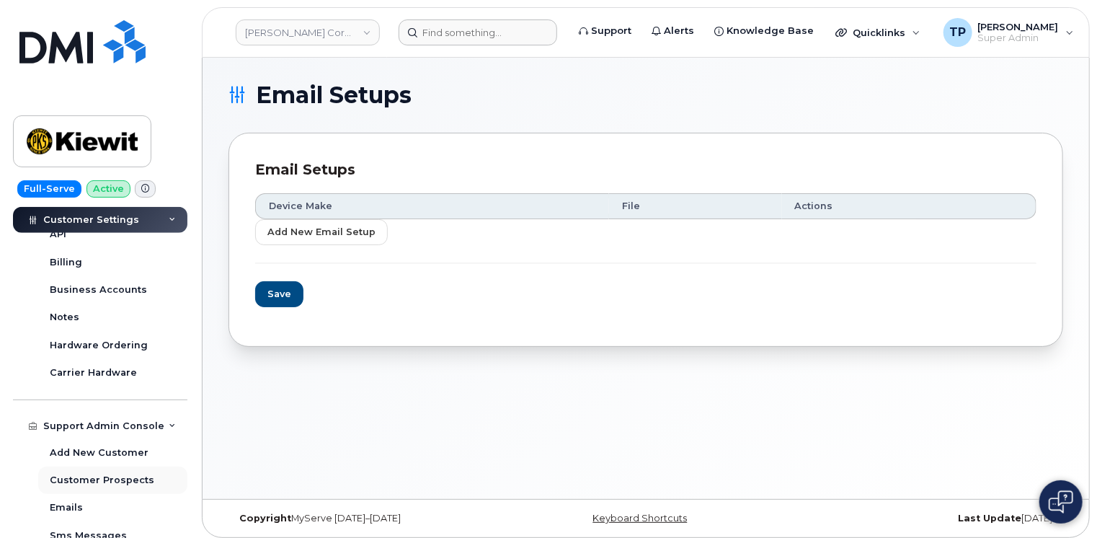
scroll to position [690, 0]
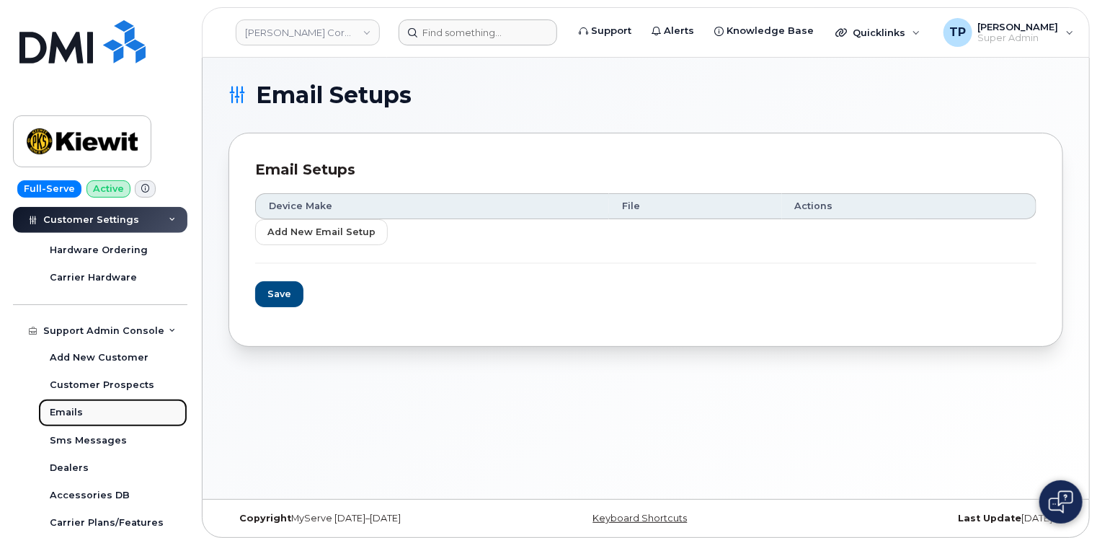
click at [112, 414] on link "Emails" at bounding box center [112, 412] width 149 height 27
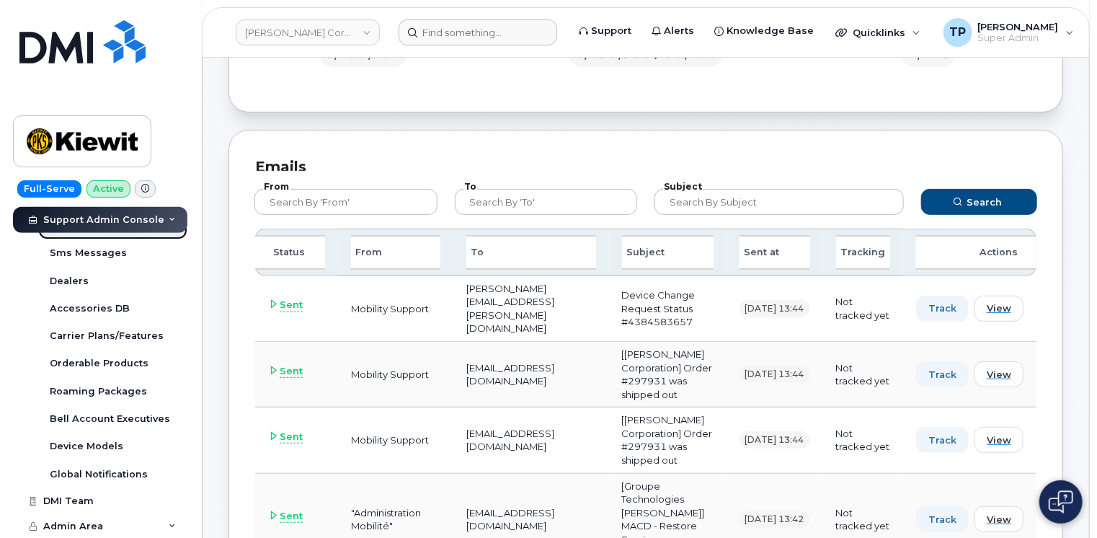
scroll to position [216, 0]
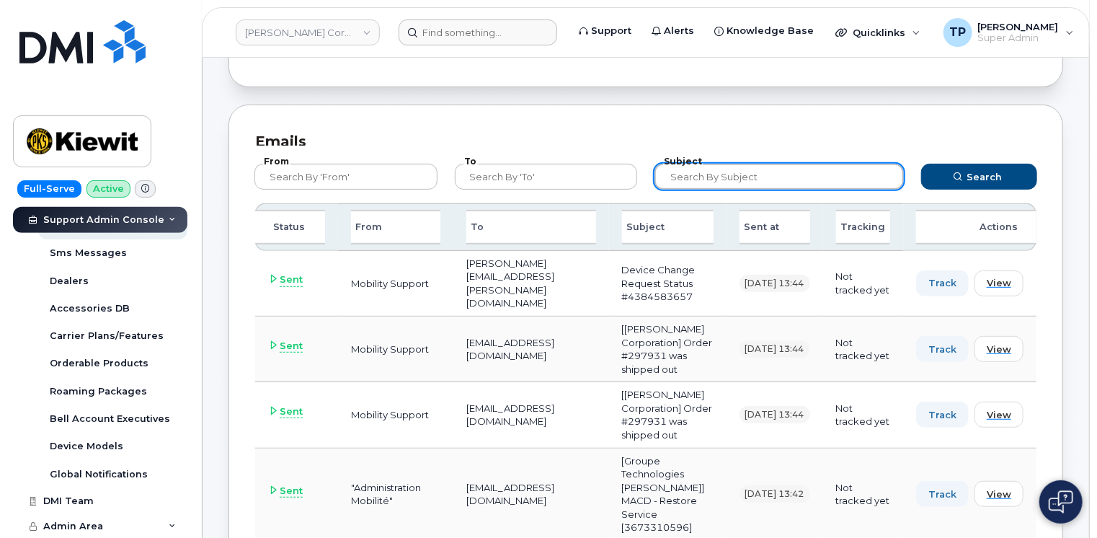
click at [747, 177] on input "text" at bounding box center [778, 177] width 249 height 26
type input "MACD"
click at [921, 164] on button "Search" at bounding box center [979, 177] width 116 height 26
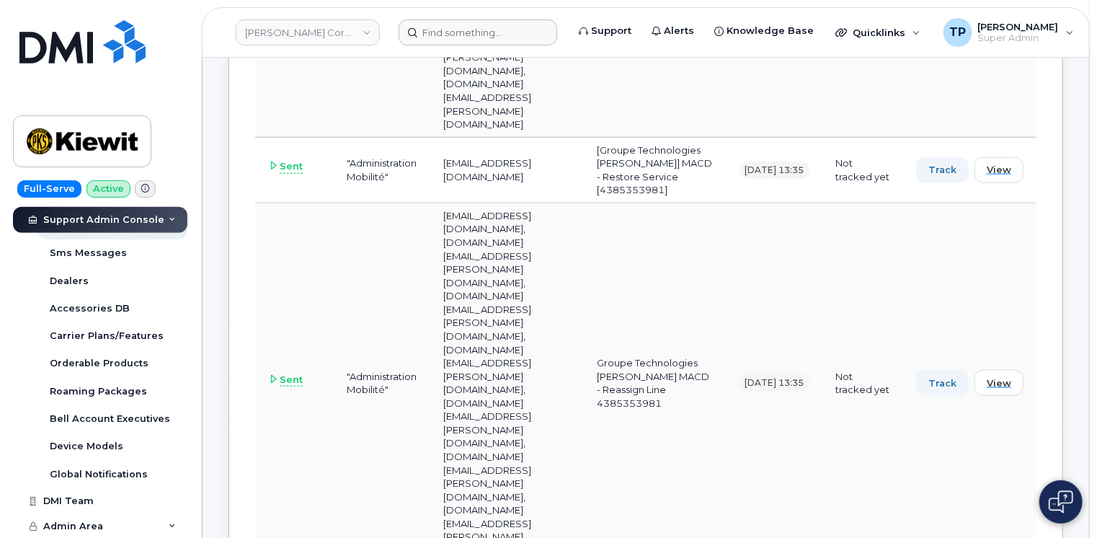
scroll to position [0, 0]
